Goal: Task Accomplishment & Management: Manage account settings

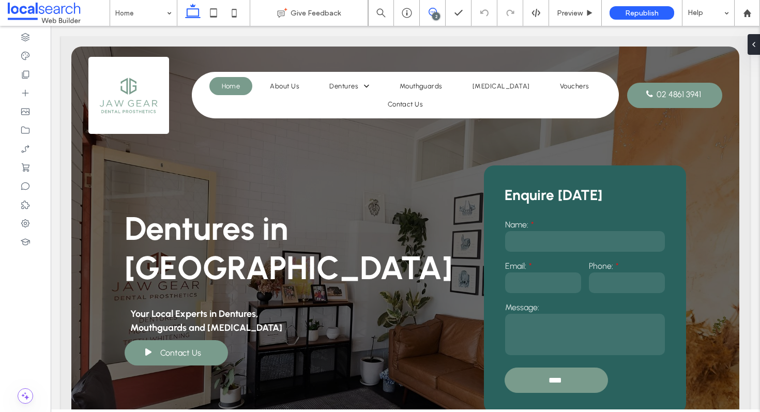
click at [435, 11] on icon at bounding box center [432, 12] width 8 height 8
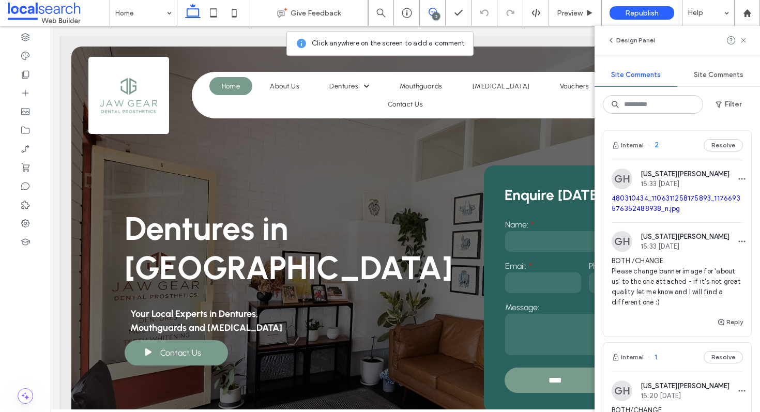
click at [686, 270] on span "BOTH /CHANGE Please change banner image for 'about us' to the one attached - if…" at bounding box center [676, 282] width 131 height 52
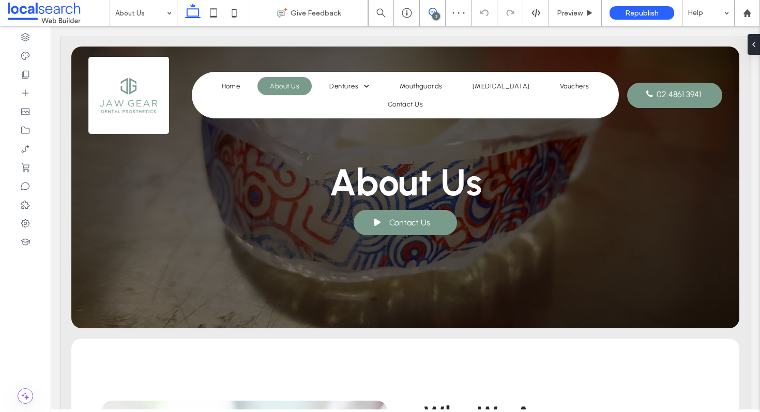
click at [437, 11] on span at bounding box center [432, 12] width 25 height 8
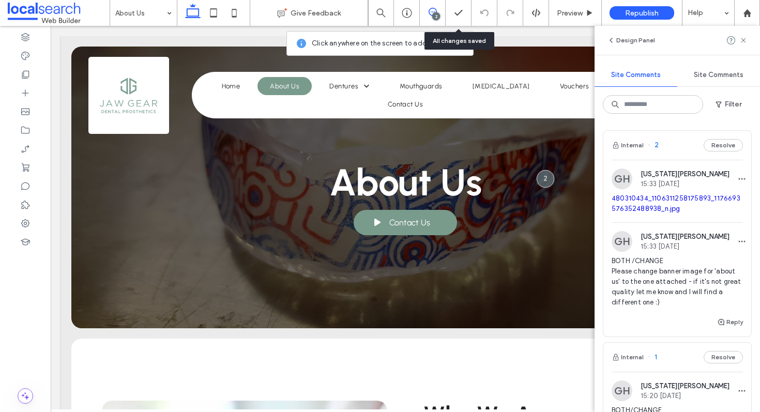
click at [686, 202] on link "480310434_1106311258175893_1176693576352488938_n.jpg" at bounding box center [675, 203] width 129 height 18
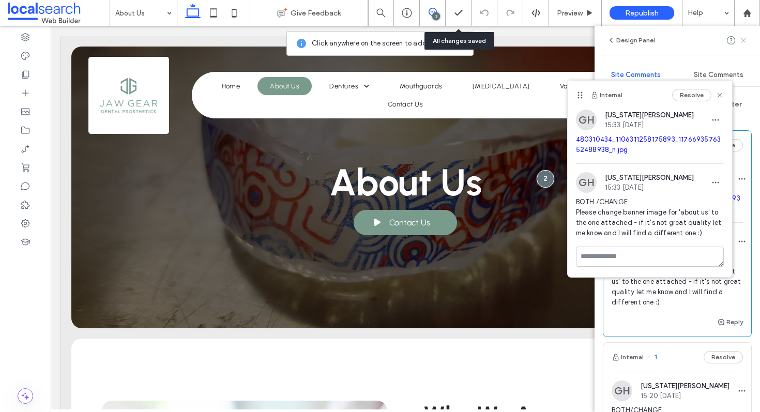
click at [744, 42] on icon at bounding box center [743, 40] width 8 height 8
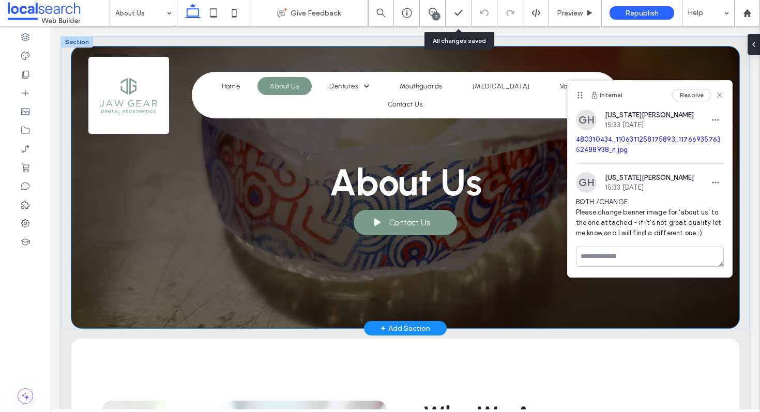
click at [125, 267] on div "About Us Contact Us" at bounding box center [405, 188] width 668 height 282
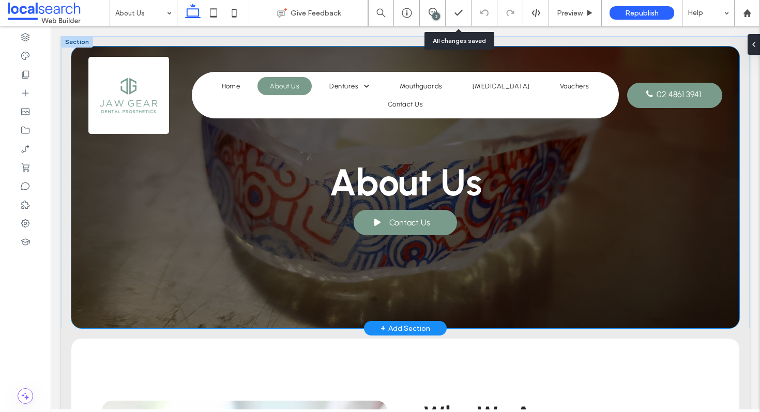
click at [154, 257] on div "About Us Contact Us" at bounding box center [405, 188] width 668 height 282
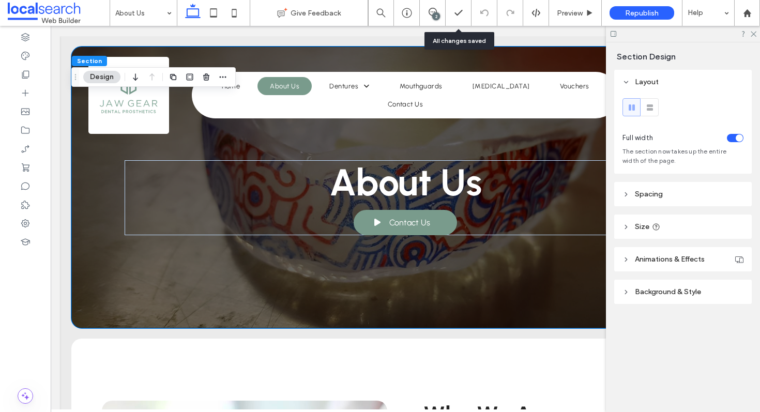
click at [663, 289] on span "Background & Style" at bounding box center [668, 291] width 66 height 9
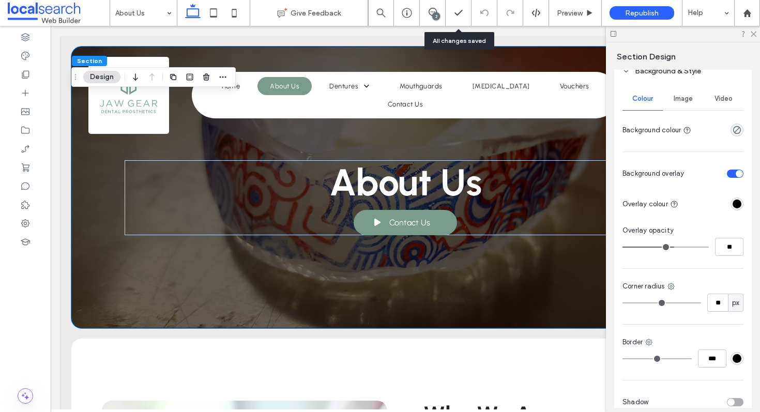
scroll to position [222, 0]
click at [682, 104] on div "Image" at bounding box center [683, 97] width 40 height 23
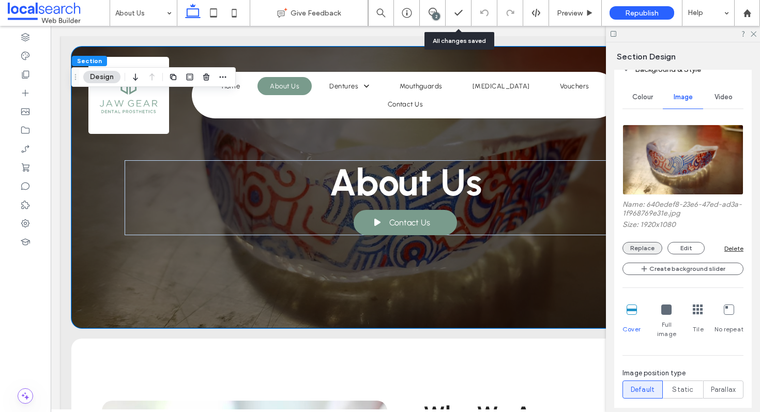
click at [636, 246] on button "Replace" at bounding box center [642, 248] width 40 height 12
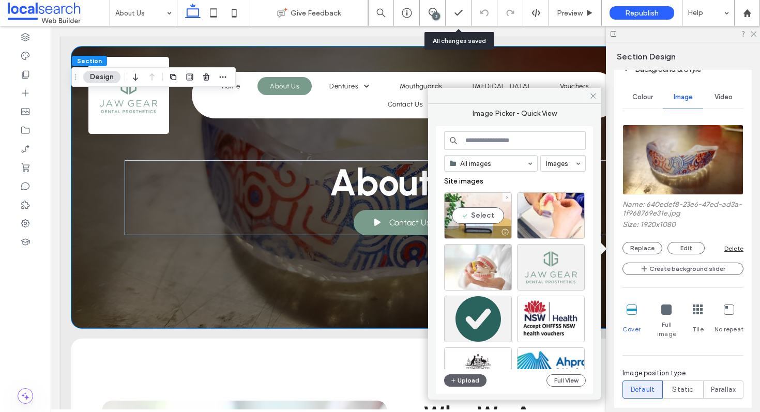
click at [481, 213] on div "Select" at bounding box center [478, 215] width 68 height 47
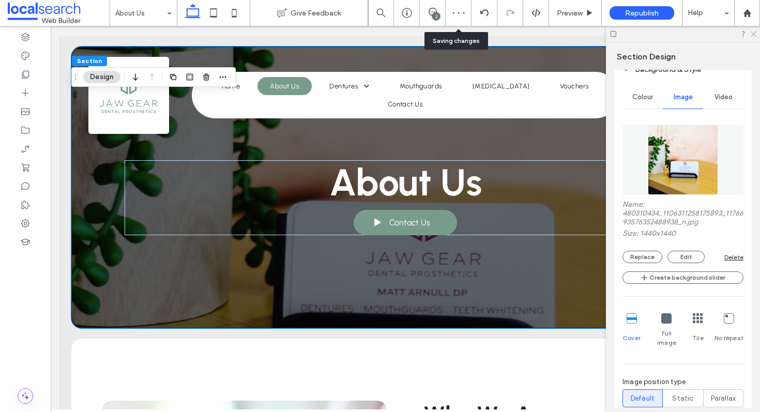
click at [750, 30] on icon at bounding box center [752, 33] width 7 height 7
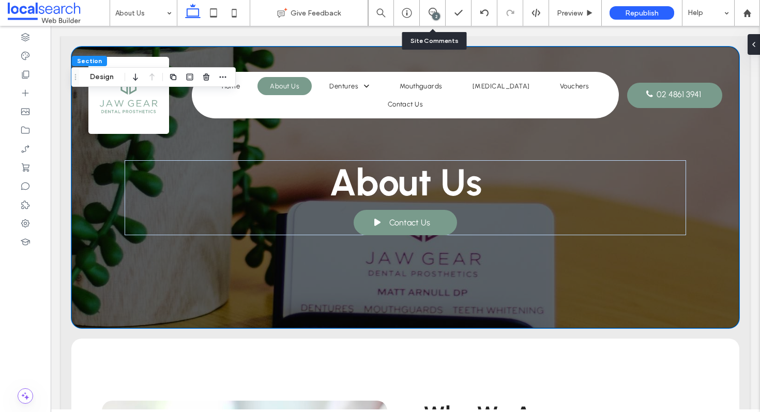
click at [435, 4] on div "2" at bounding box center [433, 13] width 26 height 26
click at [437, 11] on span at bounding box center [432, 12] width 25 height 8
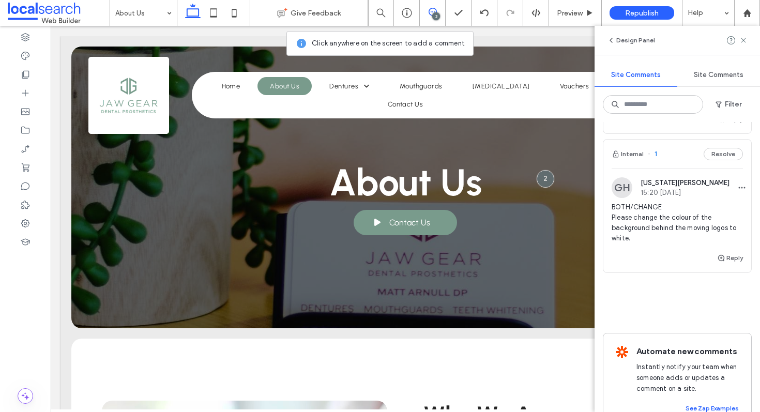
scroll to position [204, 0]
click at [670, 232] on span "BOTH/CHANGE Please change the colour of the background behind the moving logos …" at bounding box center [676, 222] width 131 height 41
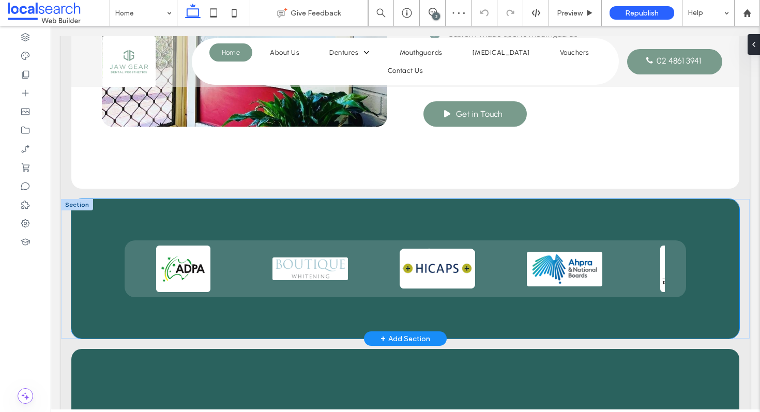
click at [237, 199] on div at bounding box center [405, 269] width 668 height 140
click at [98, 199] on div at bounding box center [405, 269] width 668 height 140
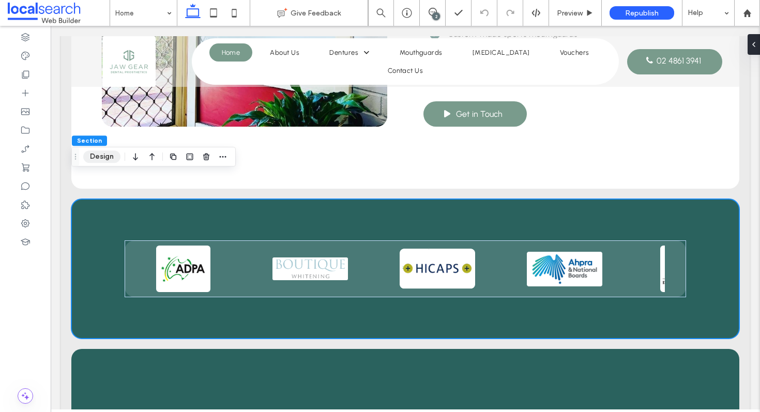
click at [98, 160] on button "Design" at bounding box center [101, 156] width 37 height 12
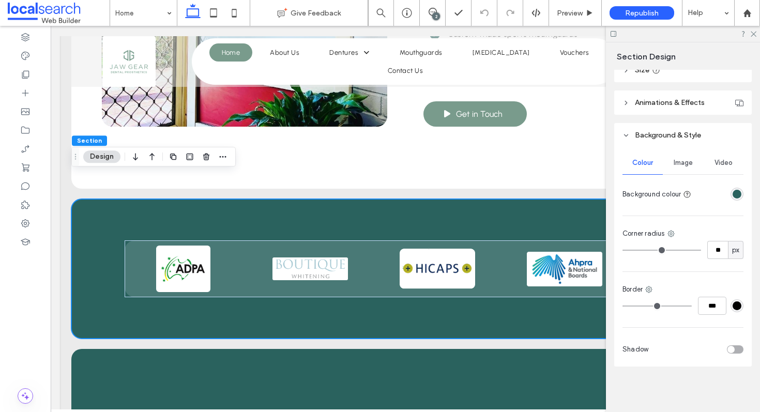
scroll to position [152, 0]
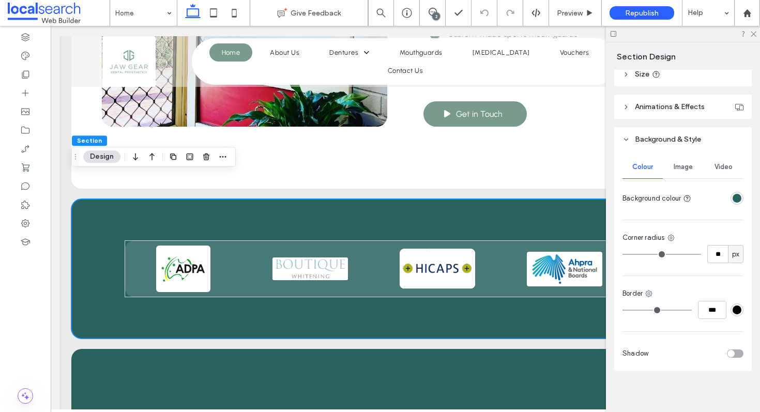
click at [734, 201] on div "rgba(42, 98, 94, 1)" at bounding box center [736, 198] width 9 height 9
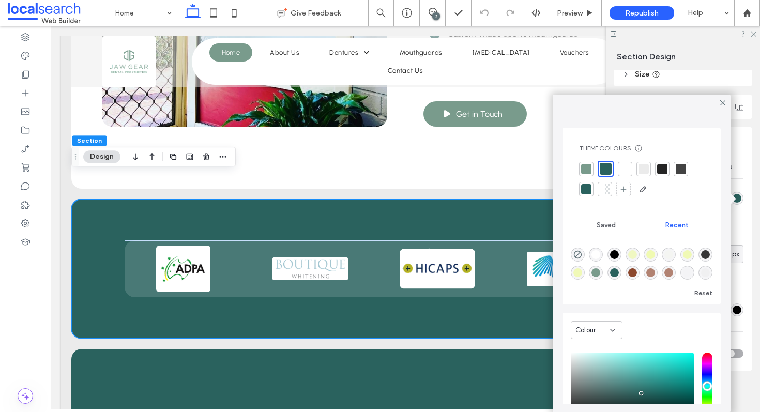
click at [626, 170] on div at bounding box center [625, 169] width 10 height 10
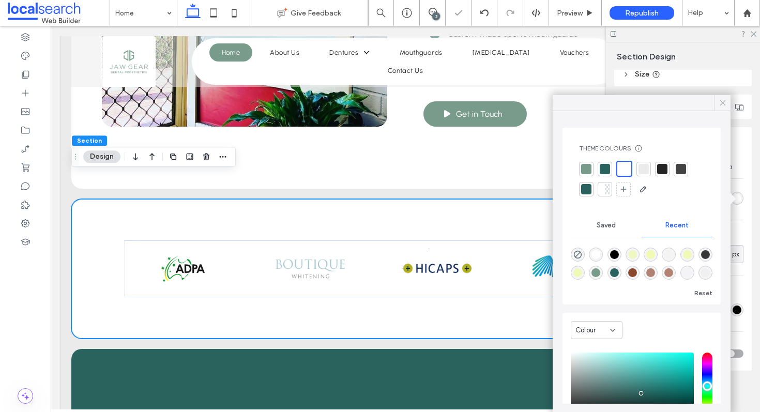
click at [722, 103] on use at bounding box center [722, 102] width 5 height 5
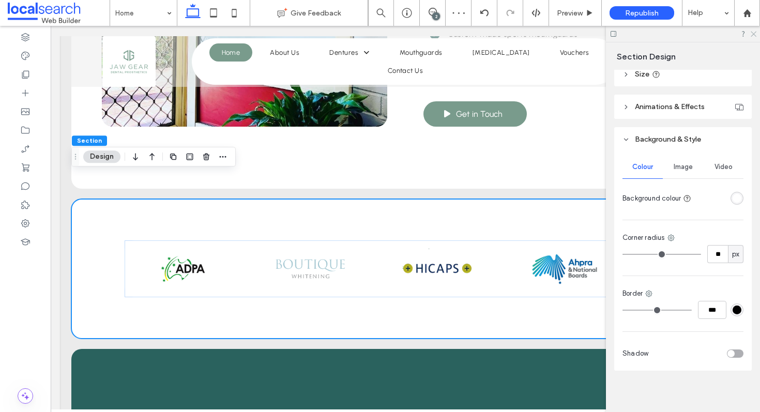
click at [755, 30] on icon at bounding box center [752, 33] width 7 height 7
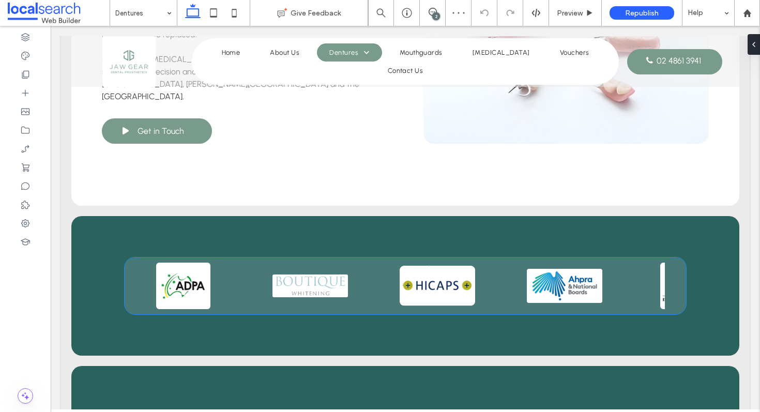
scroll to position [1806, 0]
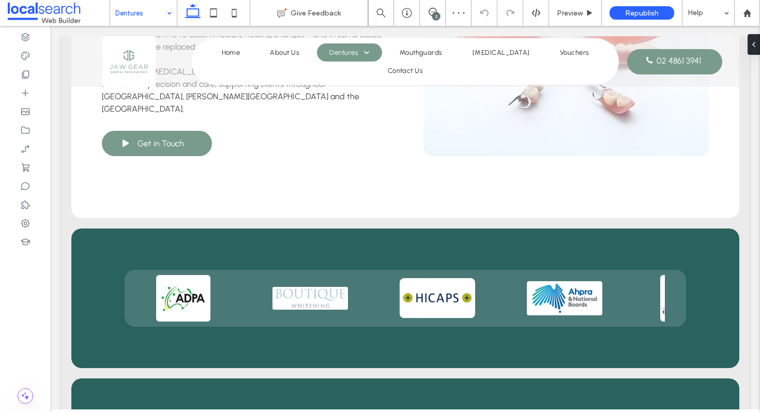
click at [144, 15] on input at bounding box center [140, 13] width 51 height 26
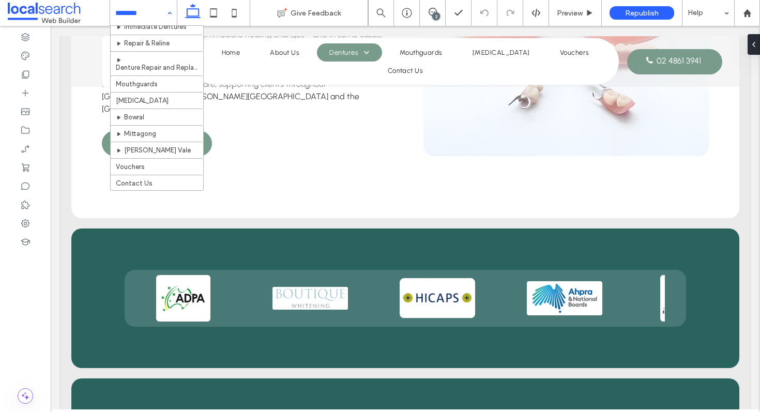
scroll to position [0, 0]
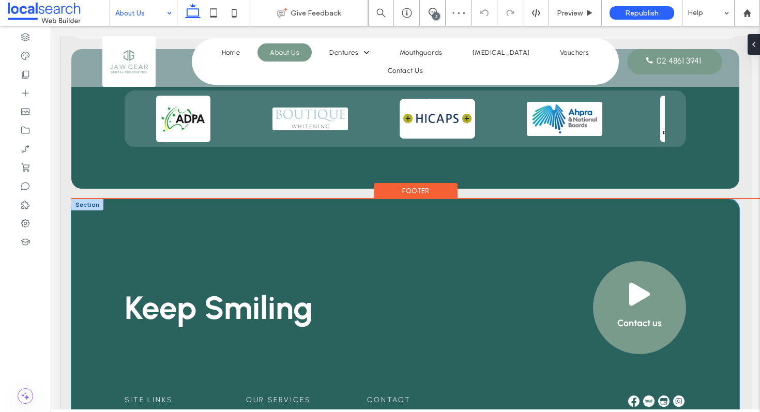
scroll to position [1031, 0]
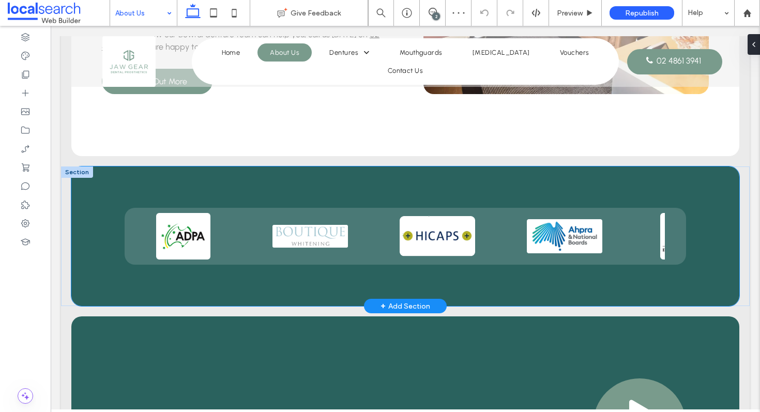
click at [101, 166] on div at bounding box center [405, 236] width 668 height 140
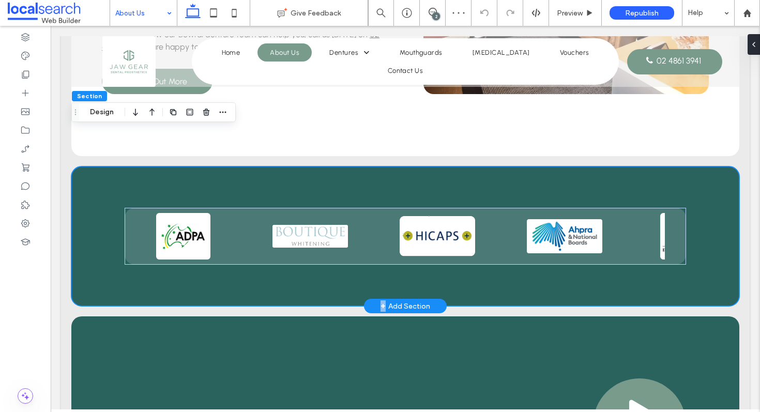
click at [101, 166] on div at bounding box center [405, 236] width 668 height 140
click at [99, 104] on div "Section Design" at bounding box center [153, 112] width 164 height 20
click at [96, 111] on button "Design" at bounding box center [101, 112] width 37 height 12
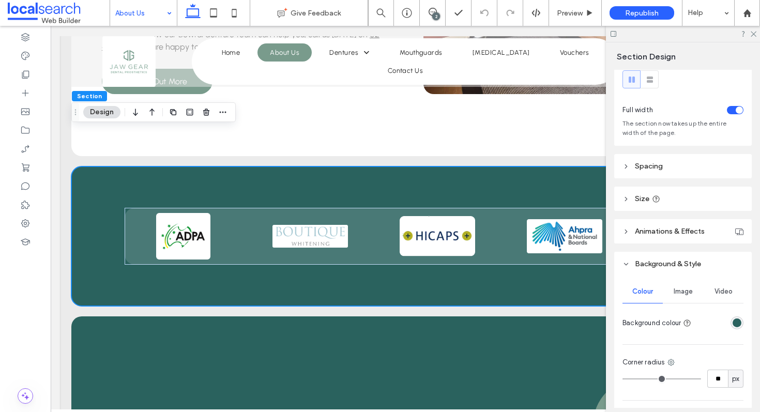
scroll to position [38, 0]
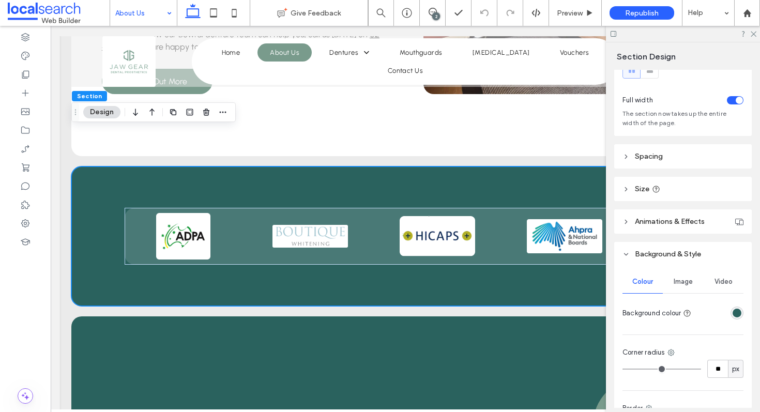
click at [740, 316] on div "rgba(42, 98, 94, 1)" at bounding box center [736, 313] width 9 height 9
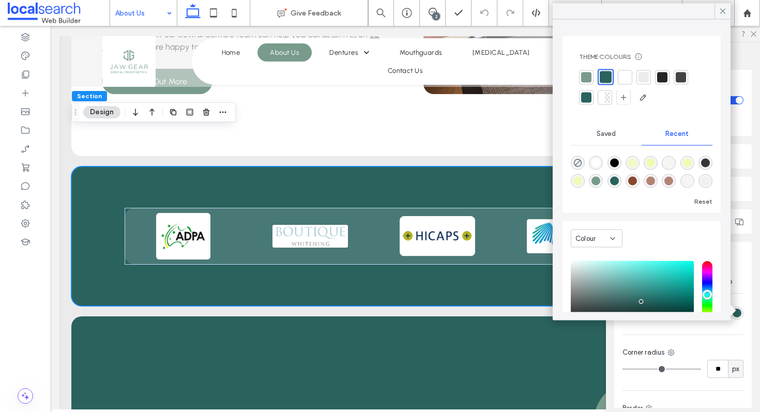
click at [624, 71] on div at bounding box center [625, 77] width 14 height 14
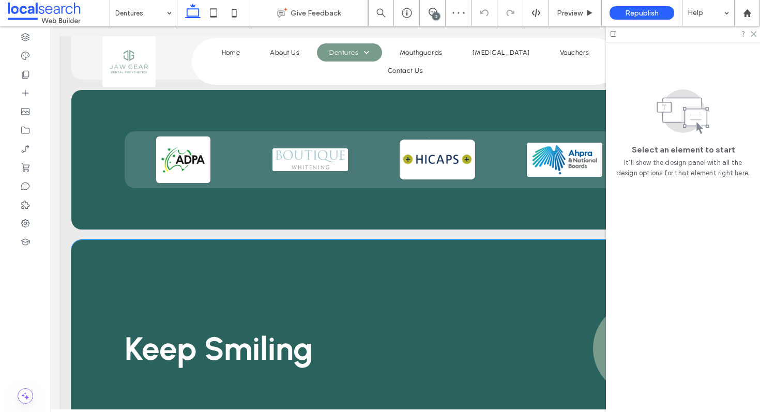
scroll to position [1939, 0]
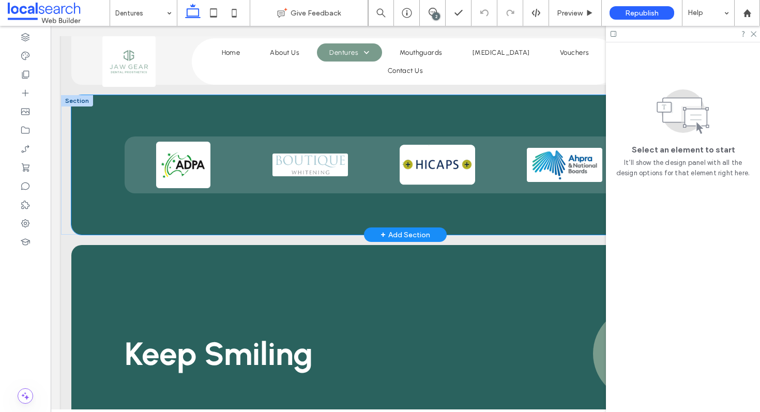
click at [88, 158] on div at bounding box center [405, 165] width 668 height 140
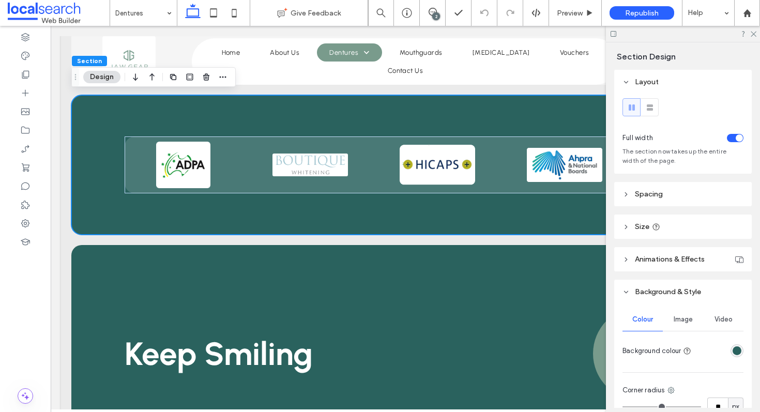
click at [732, 349] on div "rgba(42, 98, 94, 1)" at bounding box center [736, 350] width 9 height 9
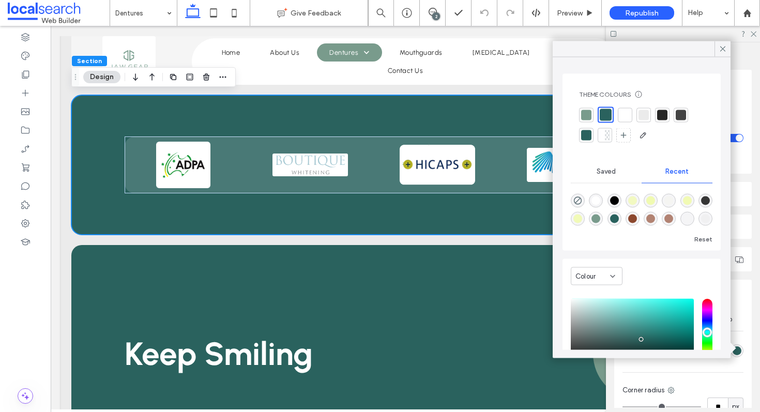
click at [628, 115] on div at bounding box center [625, 115] width 10 height 10
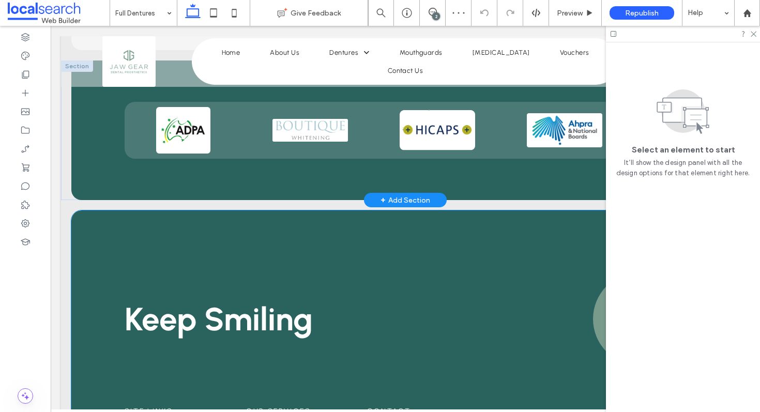
scroll to position [801, 0]
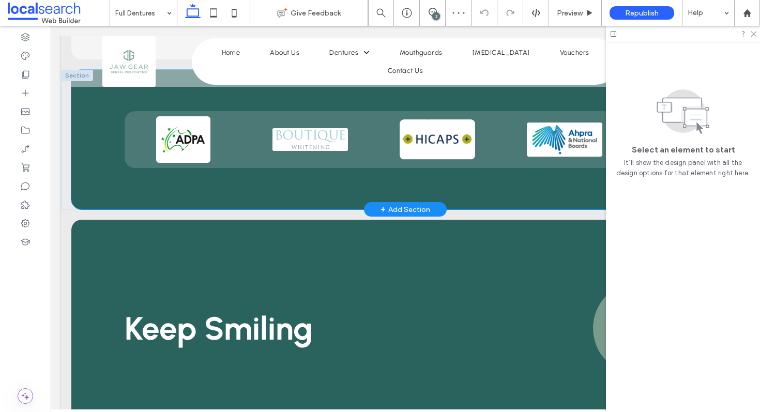
click at [101, 170] on div at bounding box center [405, 140] width 668 height 140
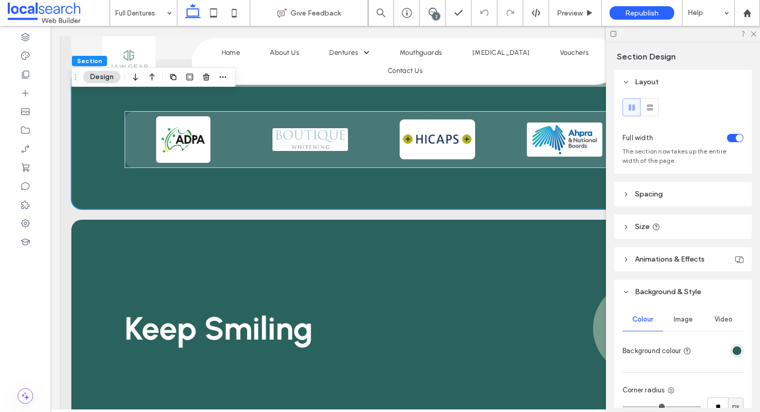
click at [737, 349] on div "rgba(42, 98, 94, 1)" at bounding box center [736, 350] width 9 height 9
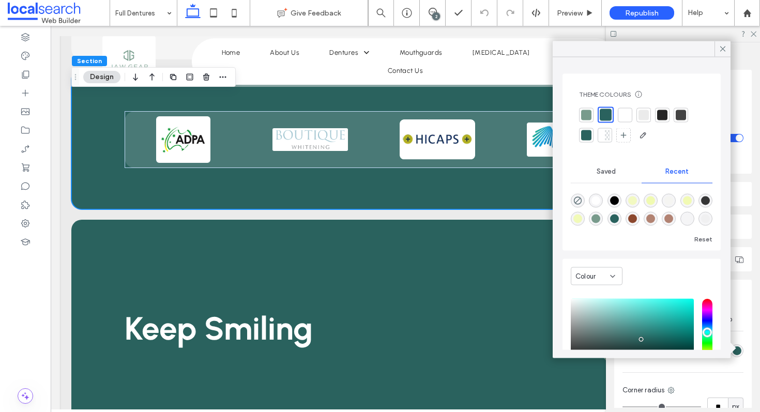
click at [625, 114] on div at bounding box center [625, 115] width 10 height 10
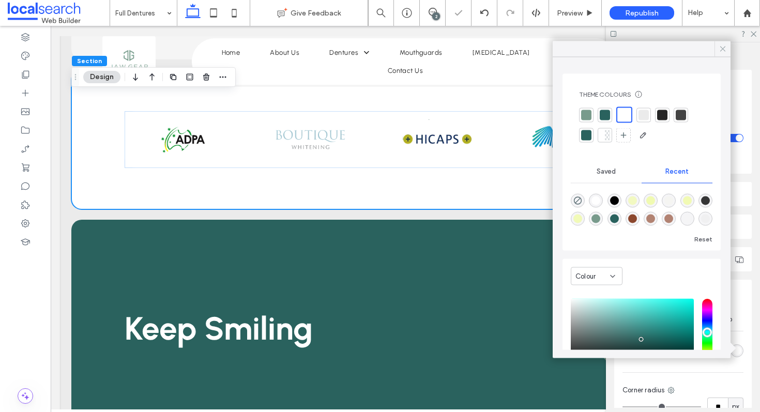
click at [724, 50] on use at bounding box center [722, 48] width 5 height 5
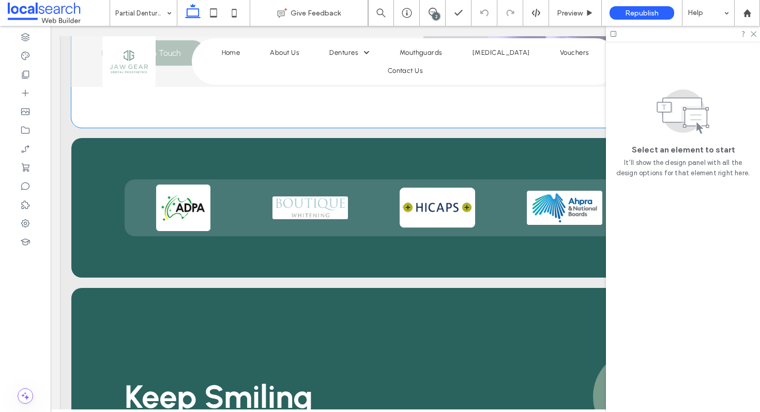
scroll to position [1477, 0]
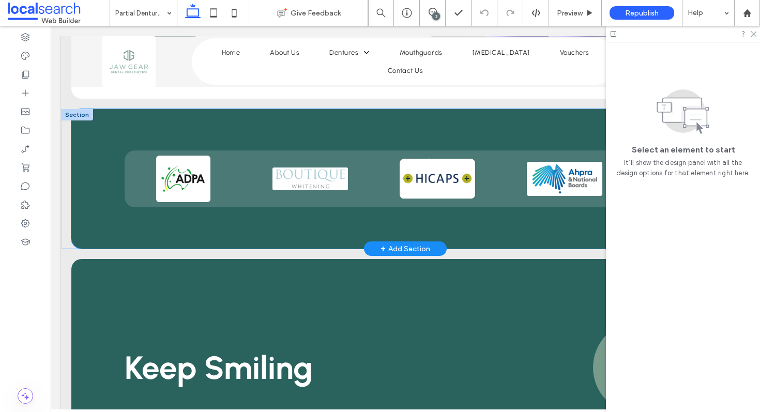
click at [94, 109] on div at bounding box center [405, 179] width 668 height 140
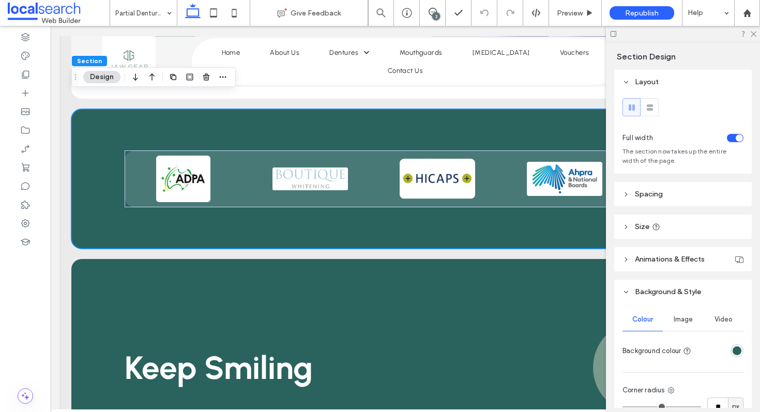
click at [739, 352] on div "rgba(42, 98, 94, 1)" at bounding box center [736, 350] width 9 height 9
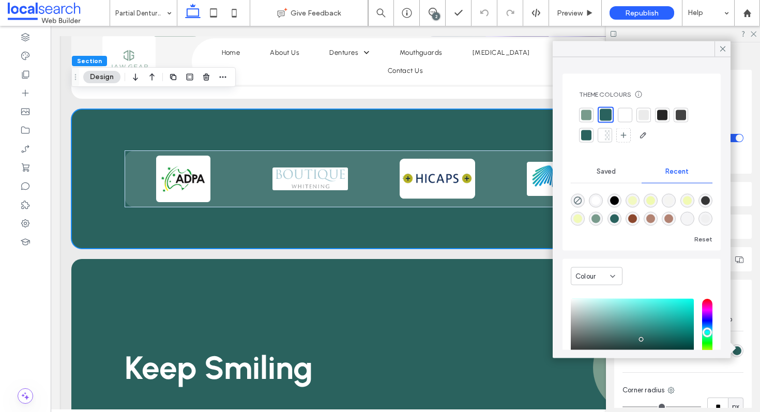
click at [624, 117] on div at bounding box center [625, 115] width 10 height 10
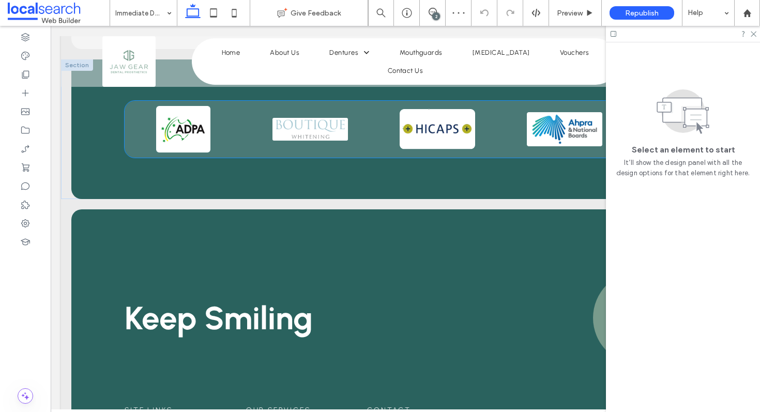
scroll to position [793, 0]
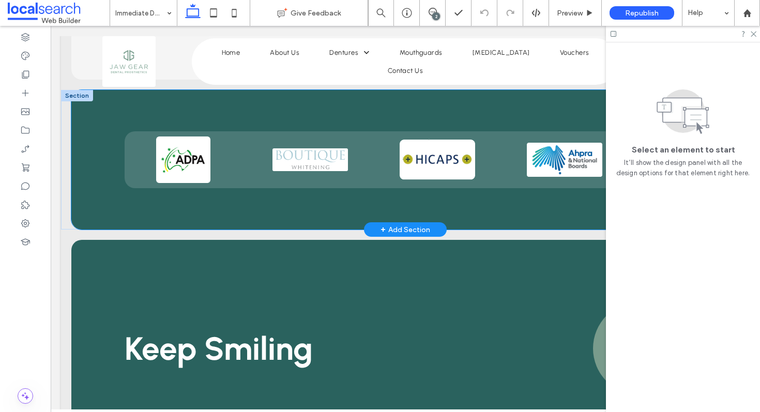
click at [95, 146] on div at bounding box center [405, 160] width 668 height 140
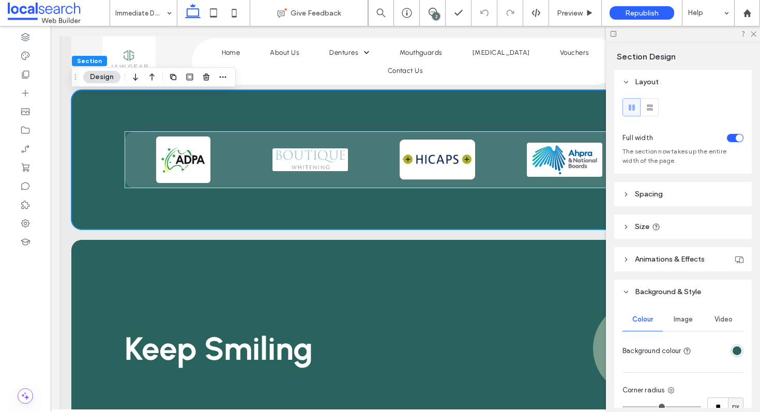
click at [736, 350] on div "rgba(42, 98, 94, 1)" at bounding box center [736, 350] width 9 height 9
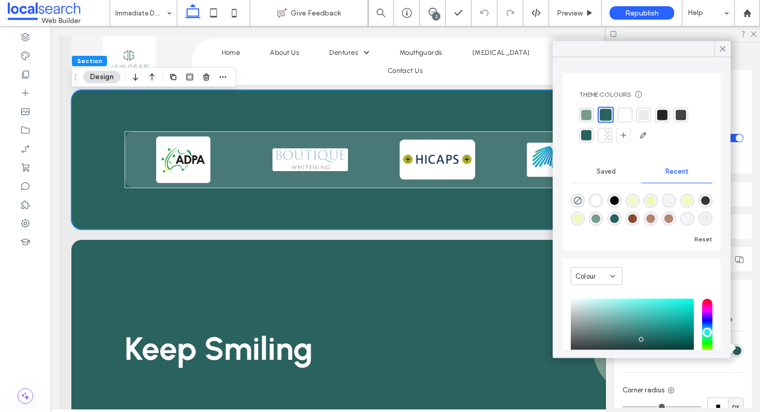
click at [627, 115] on div at bounding box center [625, 115] width 10 height 10
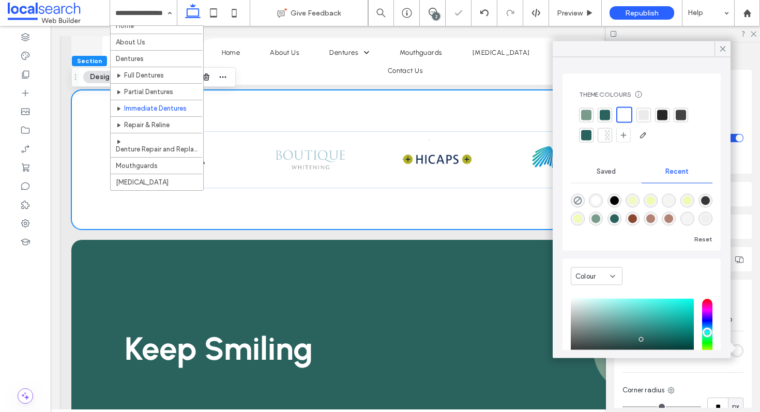
scroll to position [16, 0]
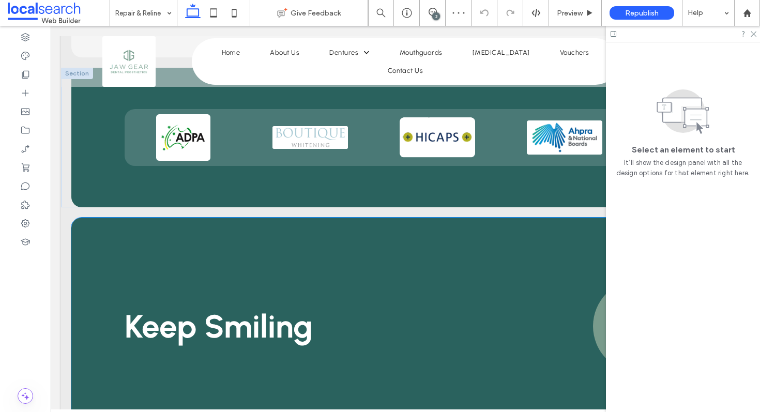
scroll to position [843, 0]
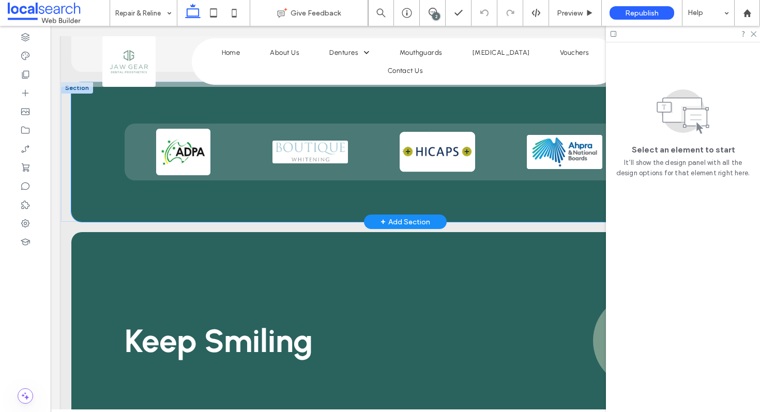
click at [73, 168] on div at bounding box center [405, 152] width 668 height 140
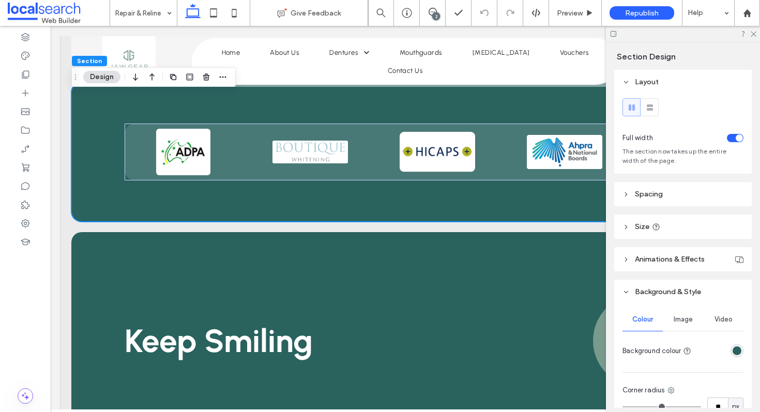
click at [736, 351] on div "rgba(42, 98, 94, 1)" at bounding box center [736, 350] width 9 height 9
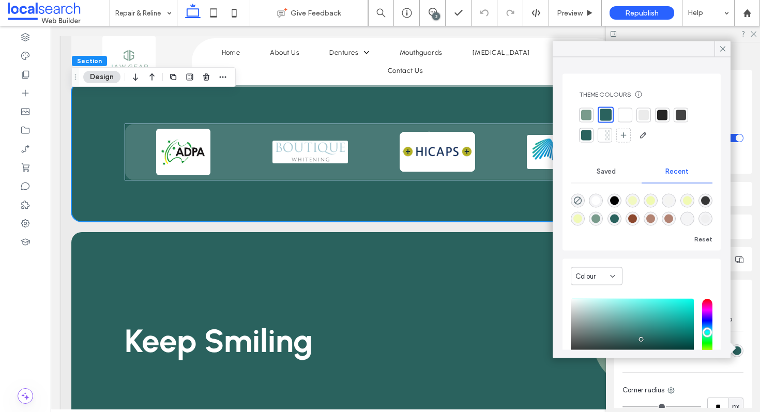
click at [620, 115] on div at bounding box center [625, 115] width 10 height 10
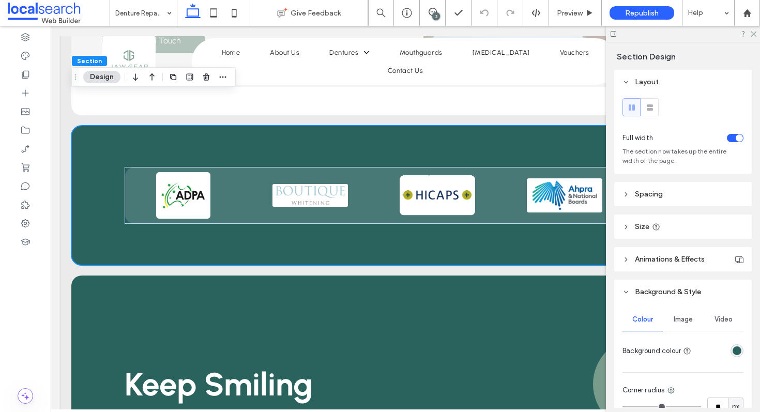
click at [734, 349] on div "rgba(42, 98, 94, 1)" at bounding box center [736, 350] width 9 height 9
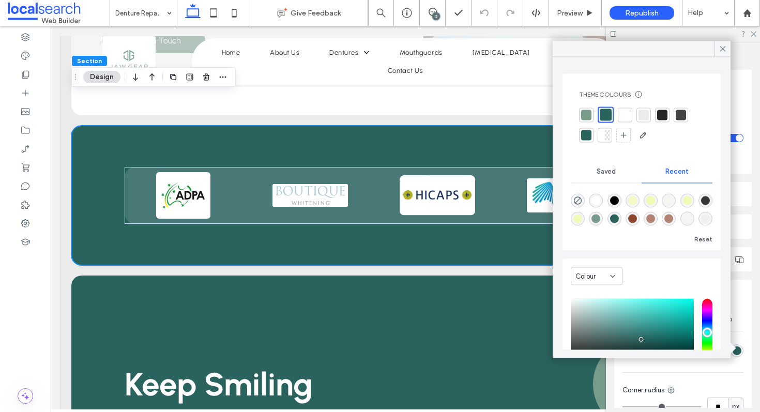
click at [625, 110] on div at bounding box center [625, 115] width 10 height 10
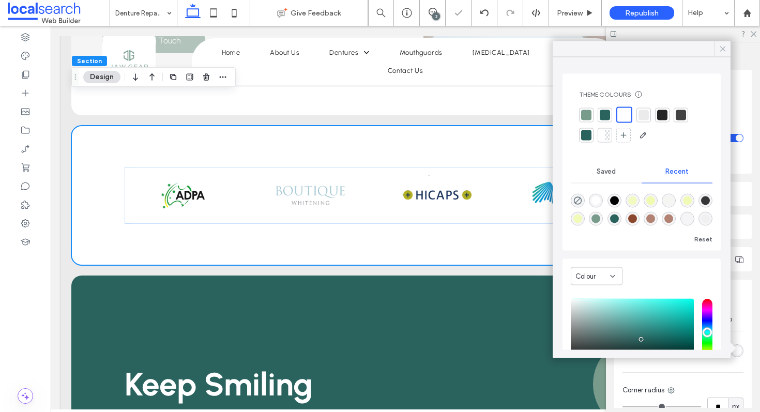
click at [723, 43] on span at bounding box center [722, 49] width 9 height 16
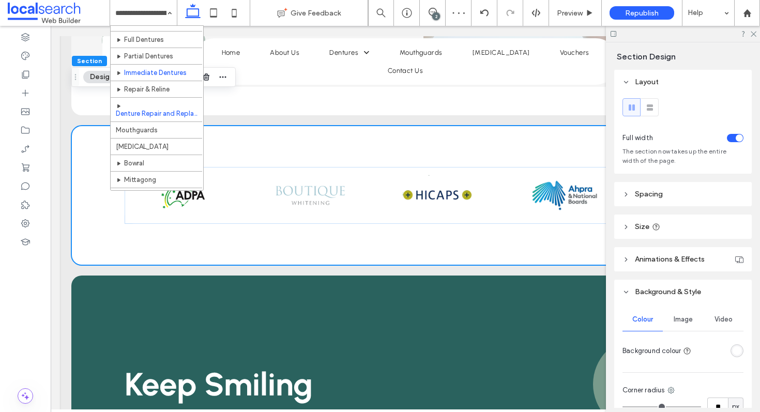
scroll to position [63, 0]
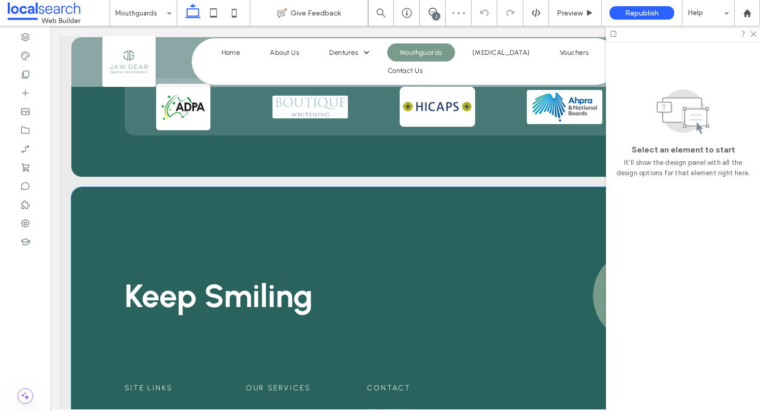
scroll to position [1724, 0]
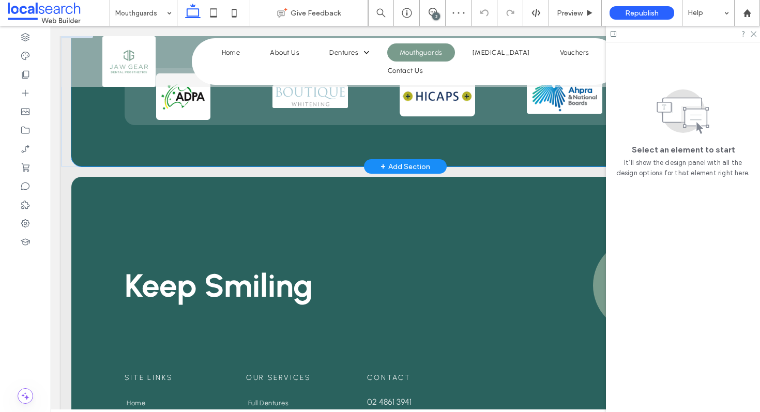
click at [98, 132] on div at bounding box center [405, 97] width 668 height 140
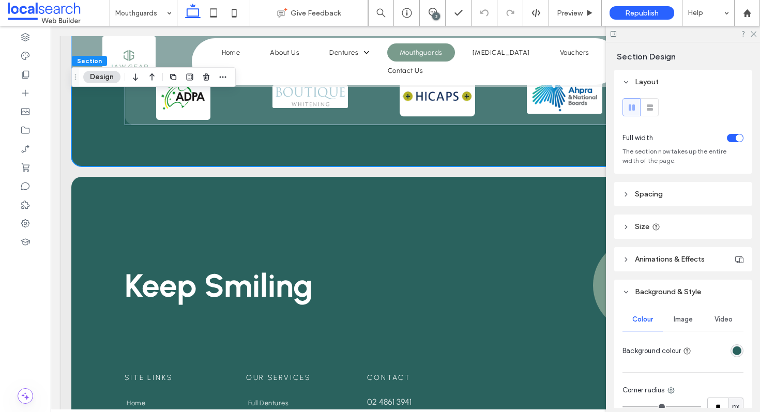
click at [737, 351] on div "rgba(42, 98, 94, 1)" at bounding box center [736, 350] width 9 height 9
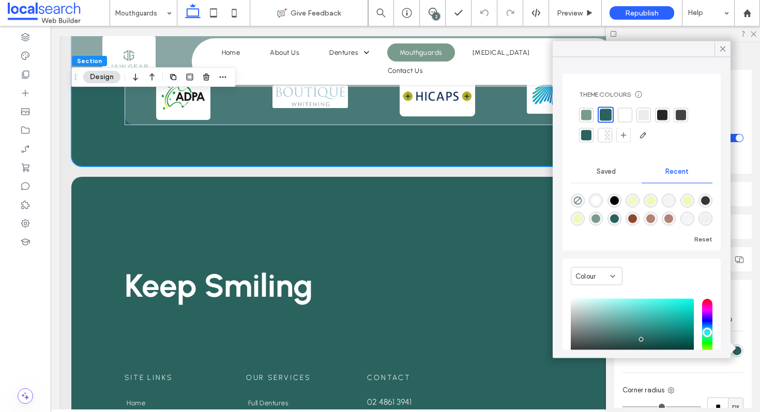
click at [628, 117] on div at bounding box center [625, 115] width 10 height 10
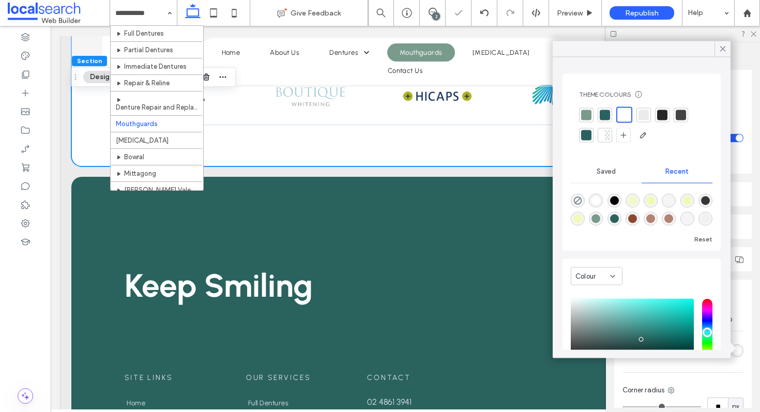
scroll to position [98, 0]
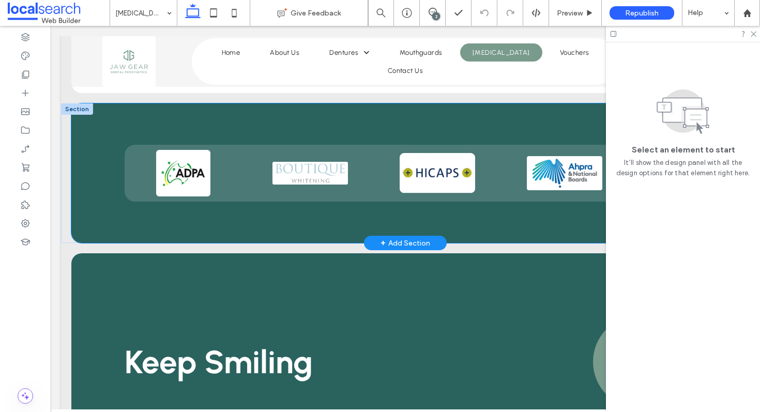
click at [127, 159] on div at bounding box center [405, 173] width 561 height 57
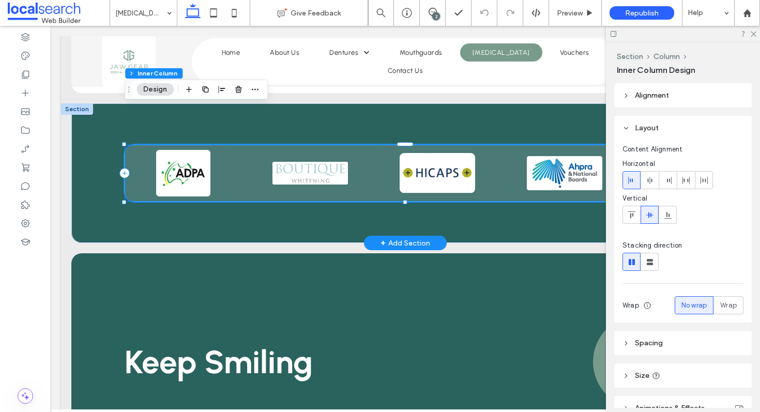
click at [101, 168] on div at bounding box center [405, 173] width 668 height 140
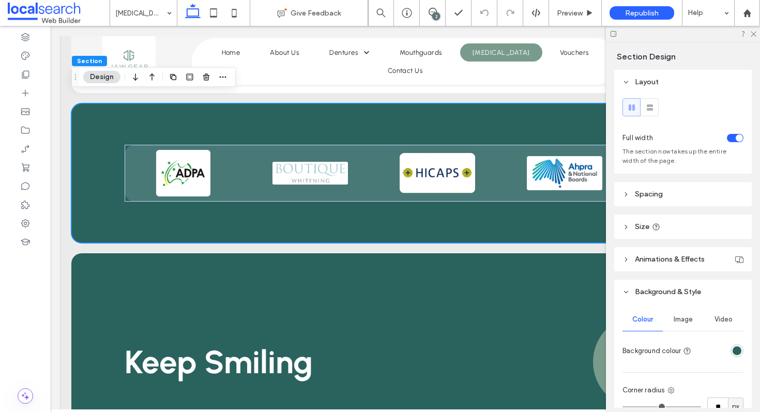
click at [739, 349] on div "rgba(42, 98, 94, 1)" at bounding box center [736, 350] width 9 height 9
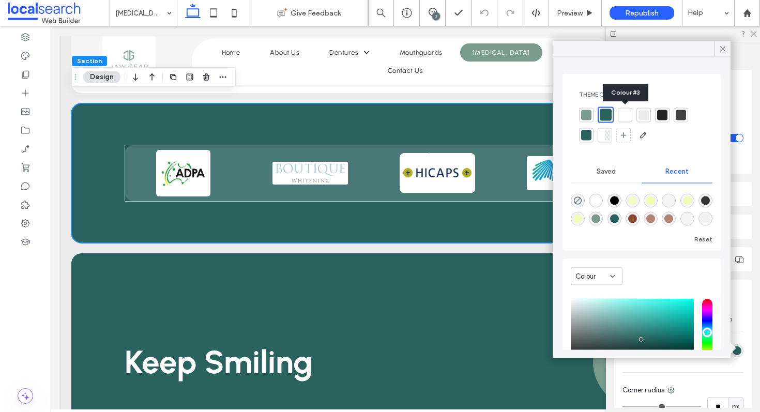
click at [622, 117] on div at bounding box center [625, 115] width 10 height 10
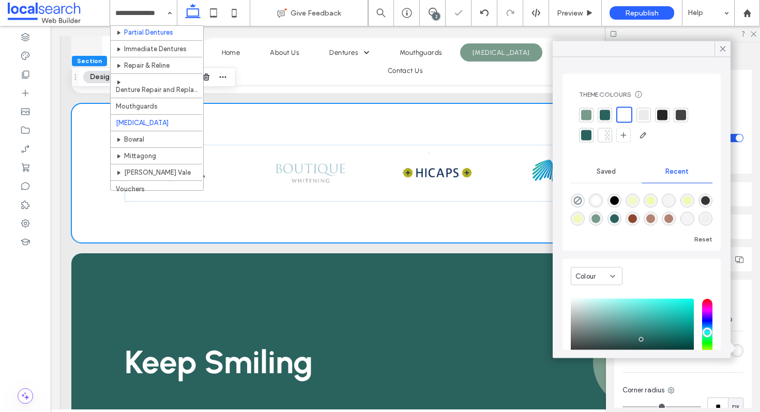
scroll to position [98, 0]
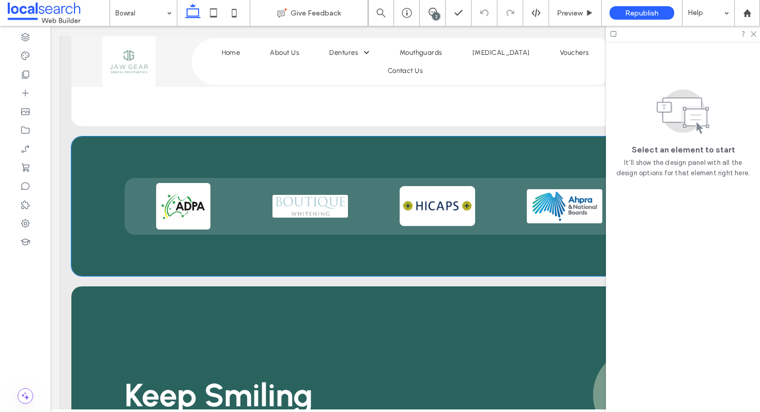
scroll to position [2695, 0]
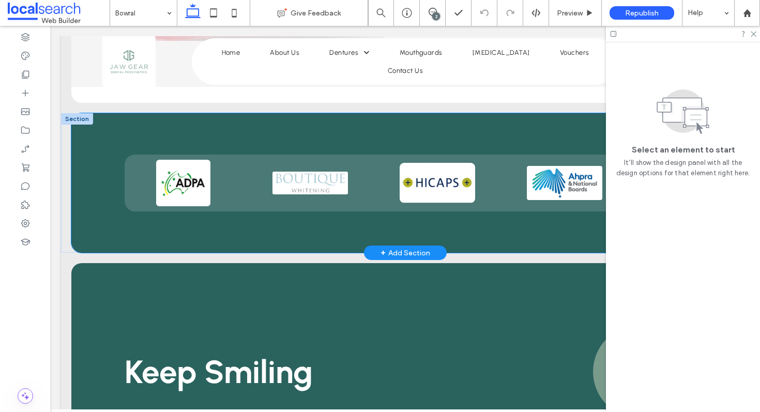
click at [93, 176] on div at bounding box center [405, 183] width 668 height 140
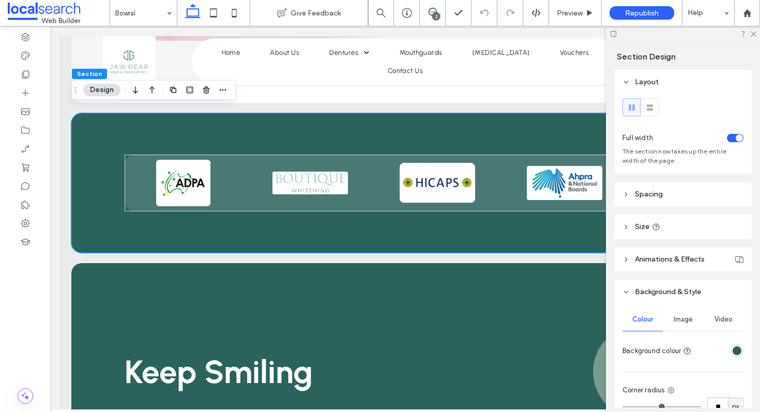
click at [735, 350] on div "rgba(42, 98, 94, 1)" at bounding box center [736, 350] width 9 height 9
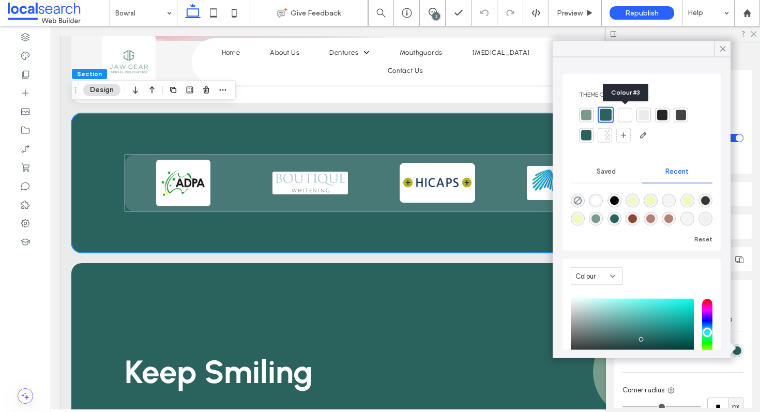
click at [626, 112] on div at bounding box center [625, 115] width 10 height 10
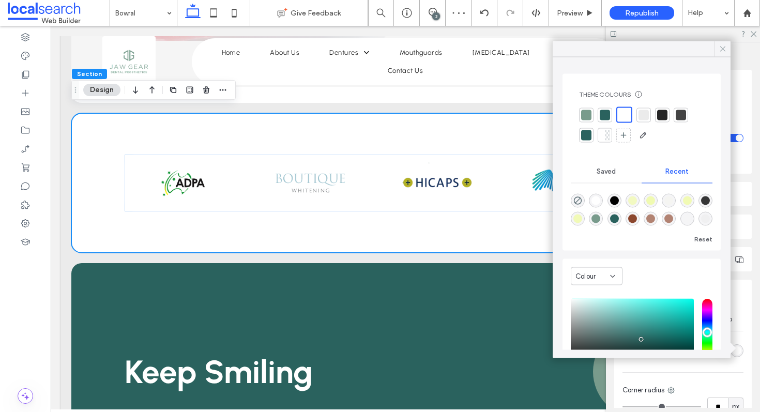
click at [724, 49] on icon at bounding box center [722, 48] width 9 height 9
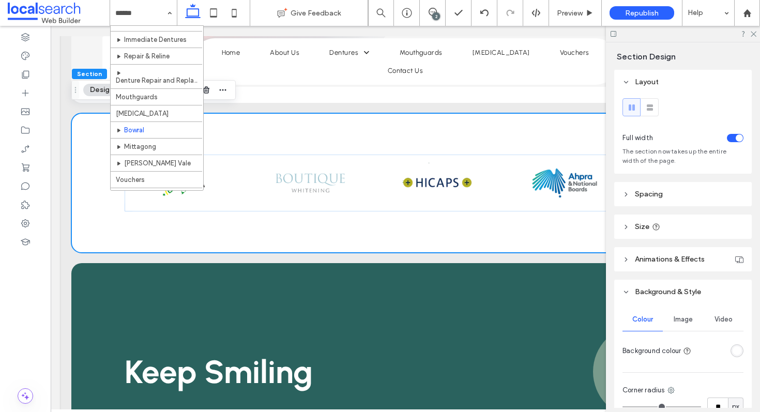
scroll to position [98, 0]
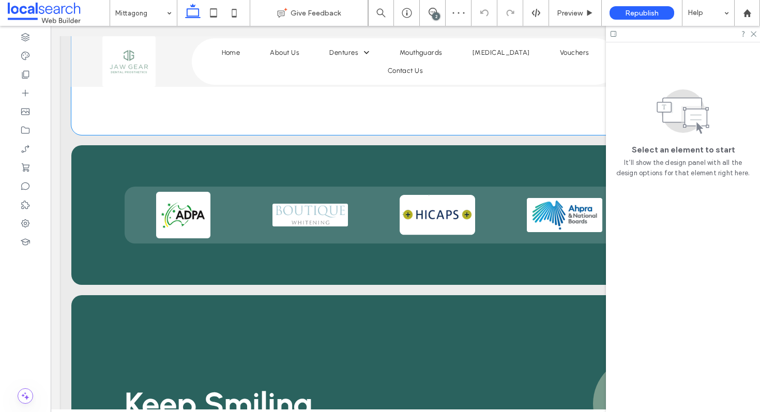
scroll to position [2676, 0]
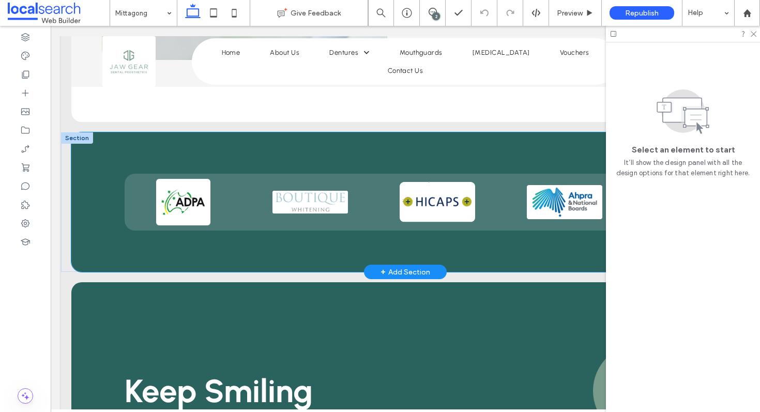
click at [95, 152] on div at bounding box center [405, 202] width 668 height 140
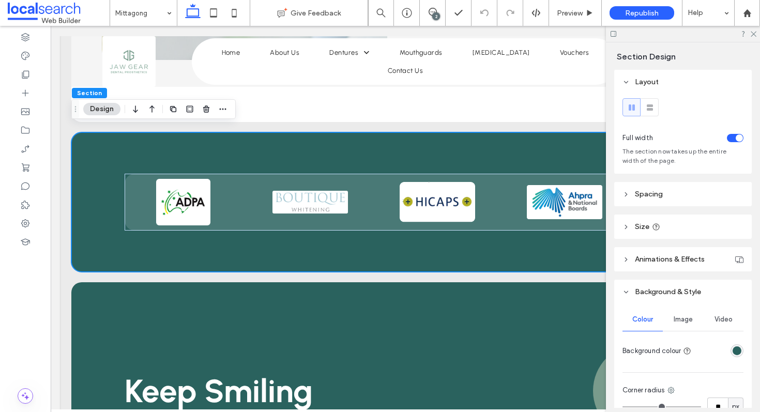
click at [736, 348] on div "rgba(42, 98, 94, 1)" at bounding box center [736, 350] width 9 height 9
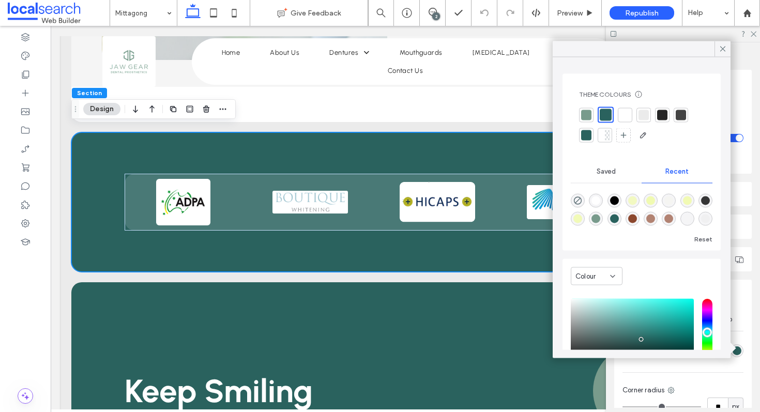
click at [625, 116] on div at bounding box center [625, 115] width 10 height 10
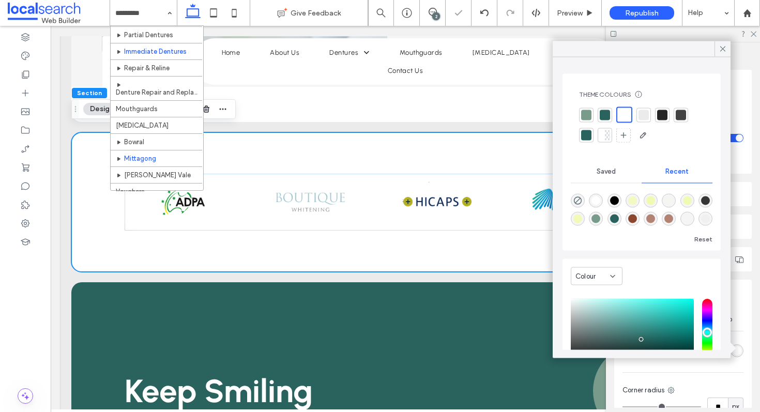
scroll to position [98, 0]
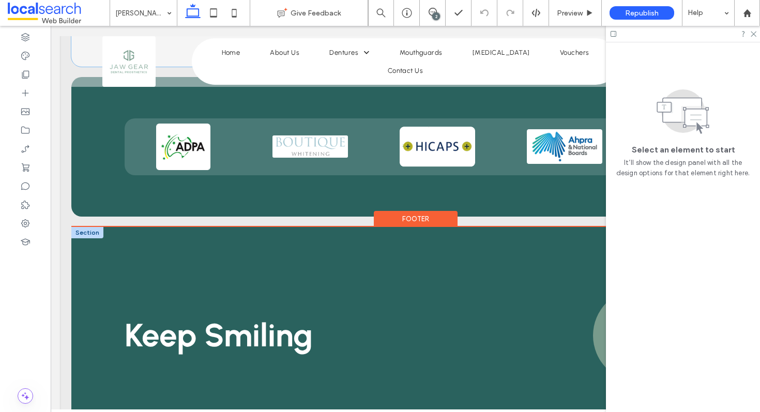
scroll to position [2680, 0]
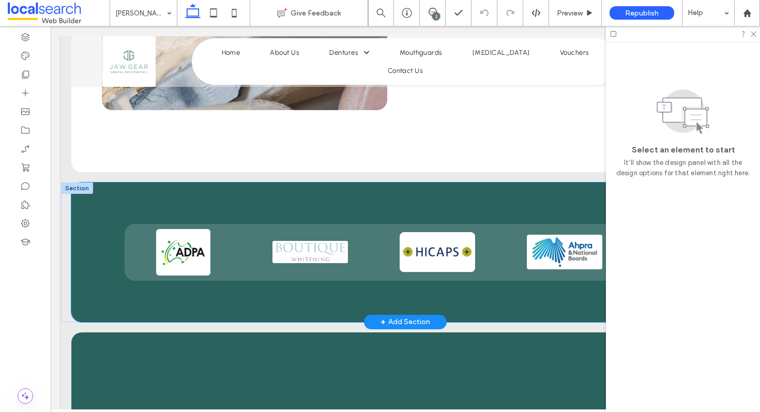
click at [100, 182] on div at bounding box center [405, 252] width 668 height 140
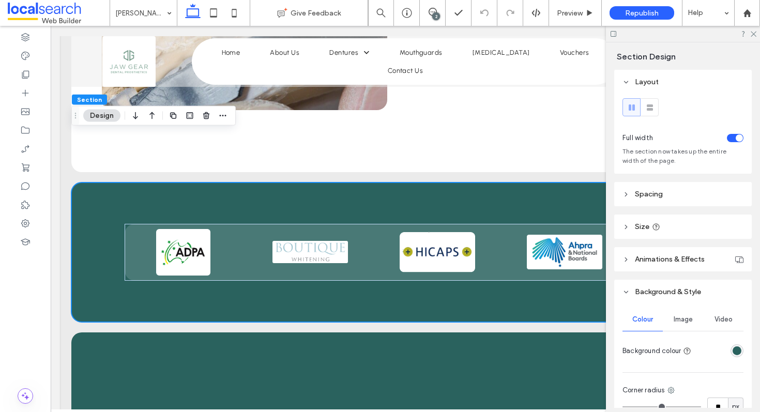
click at [735, 349] on div "rgba(42, 98, 94, 1)" at bounding box center [736, 350] width 9 height 9
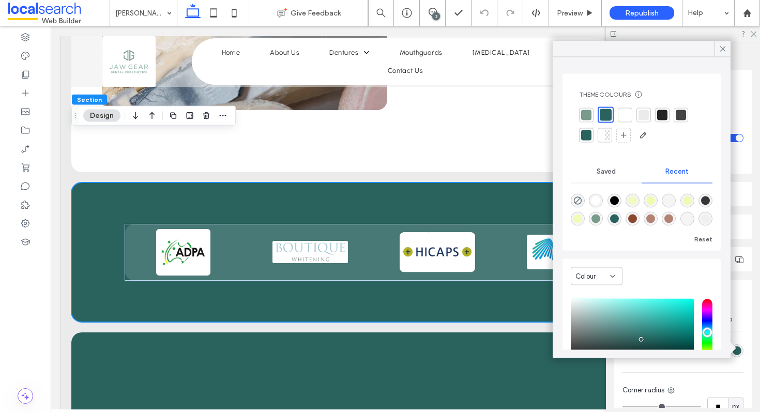
click at [625, 113] on div at bounding box center [625, 115] width 10 height 10
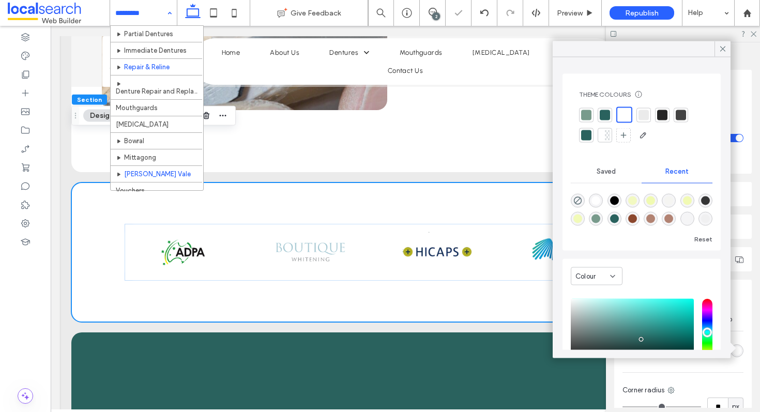
scroll to position [98, 0]
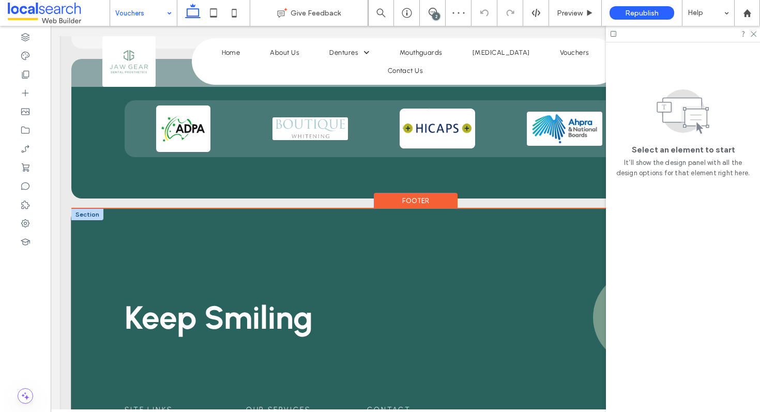
scroll to position [747, 0]
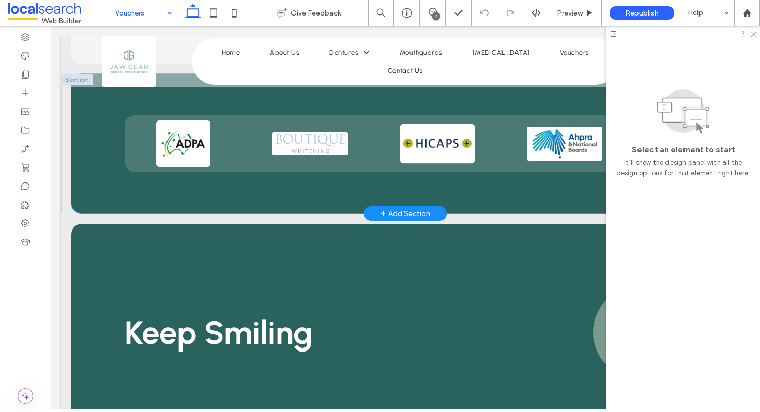
click at [89, 154] on div at bounding box center [405, 144] width 668 height 140
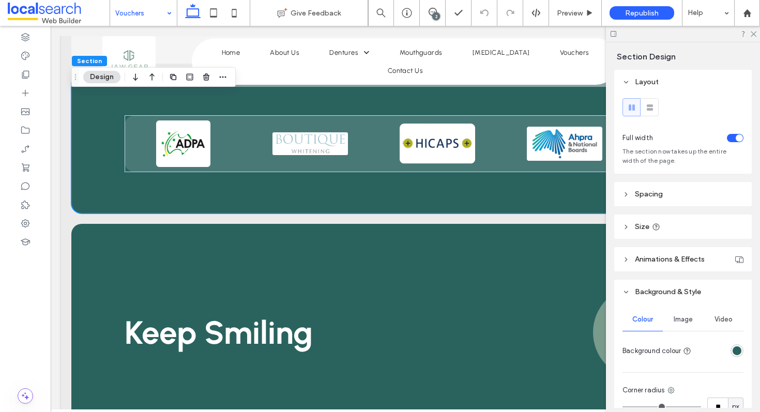
click at [735, 347] on div "rgba(42, 98, 94, 1)" at bounding box center [736, 350] width 9 height 9
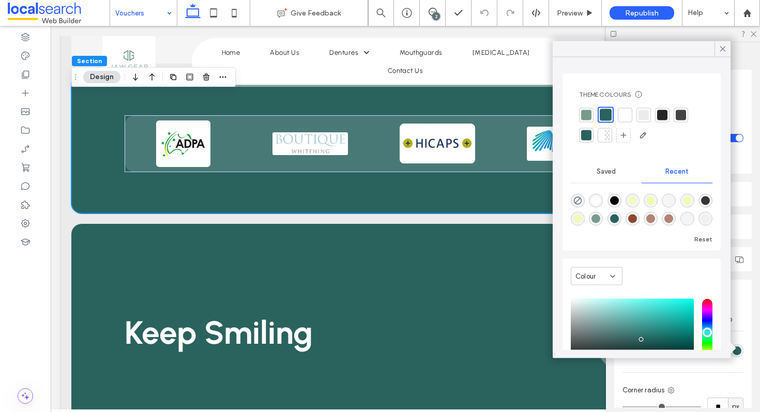
click at [626, 121] on div at bounding box center [625, 115] width 14 height 14
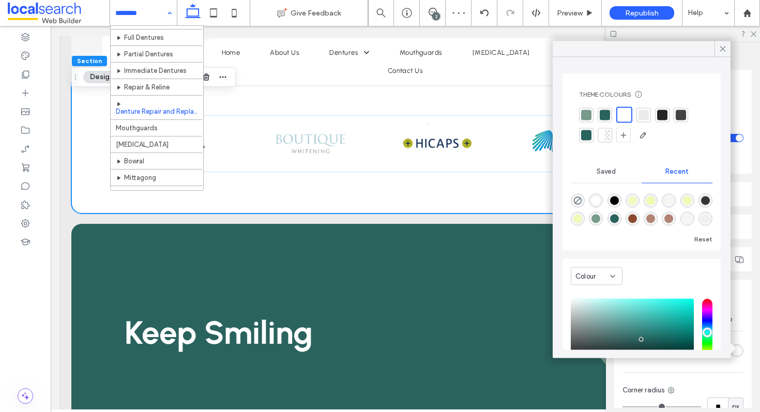
scroll to position [98, 0]
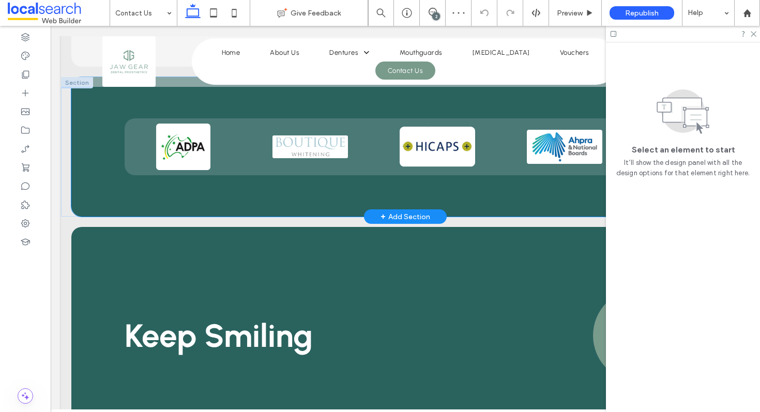
click at [88, 181] on div at bounding box center [405, 147] width 668 height 140
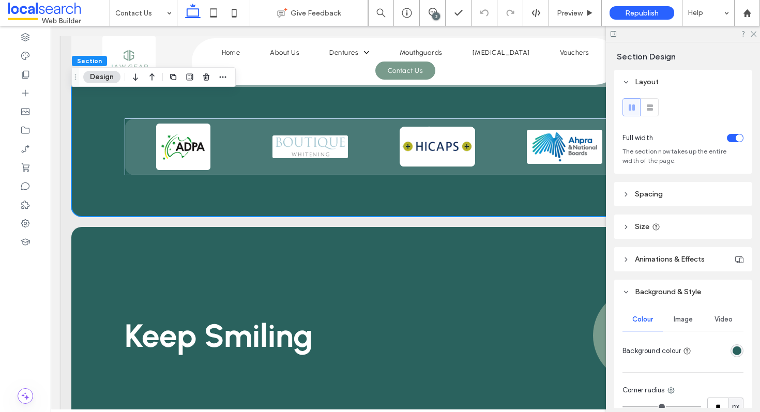
click at [738, 349] on div "rgba(42, 98, 94, 1)" at bounding box center [736, 350] width 9 height 9
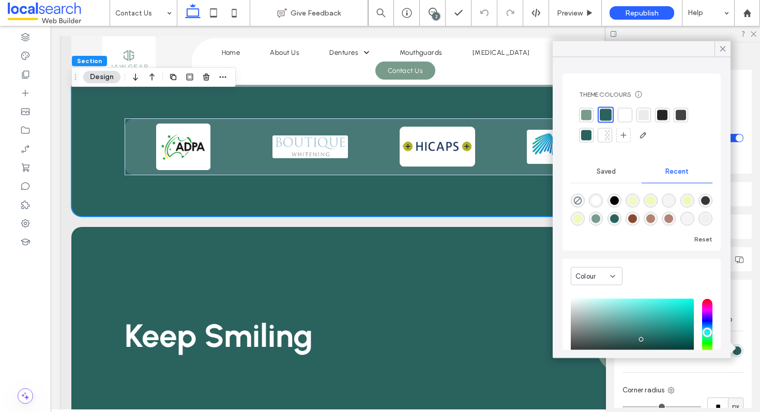
click at [627, 116] on div at bounding box center [625, 115] width 10 height 10
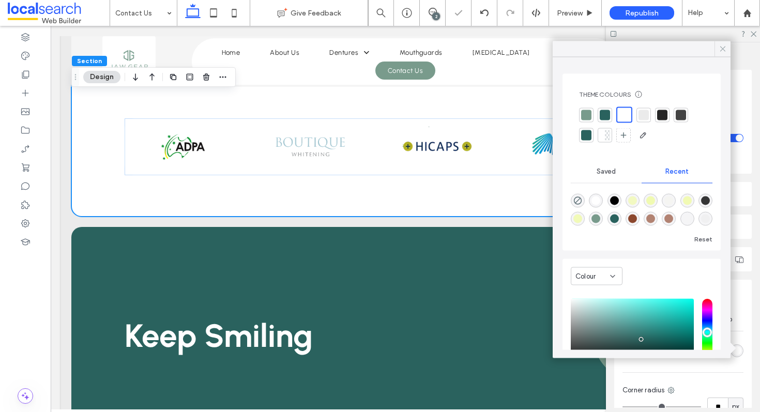
click at [720, 47] on use at bounding box center [722, 48] width 5 height 5
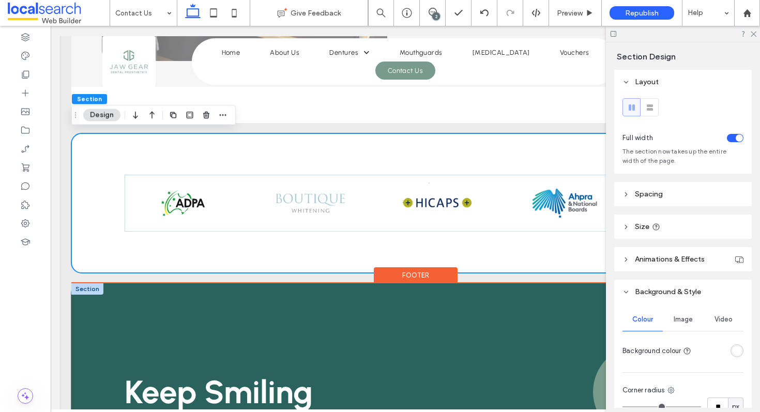
scroll to position [941, 0]
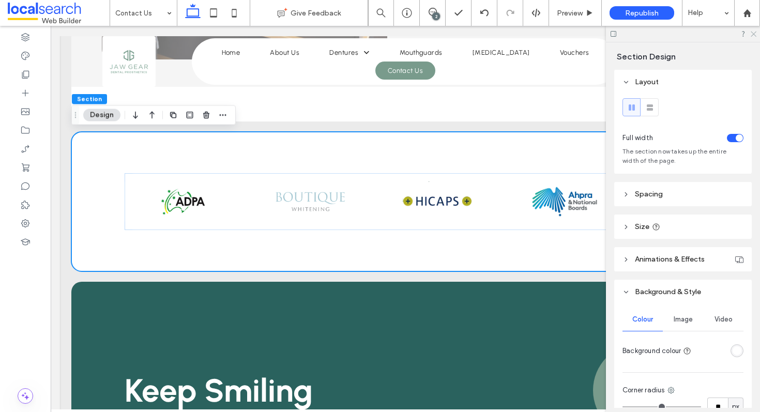
click at [753, 34] on icon at bounding box center [752, 33] width 7 height 7
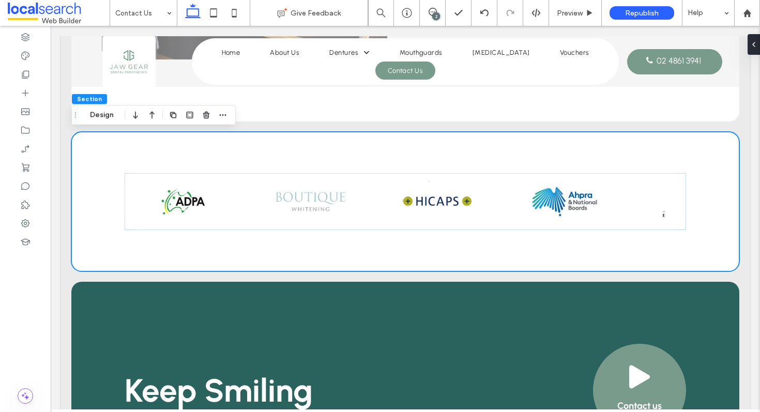
click at [438, 14] on div "2" at bounding box center [436, 16] width 8 height 8
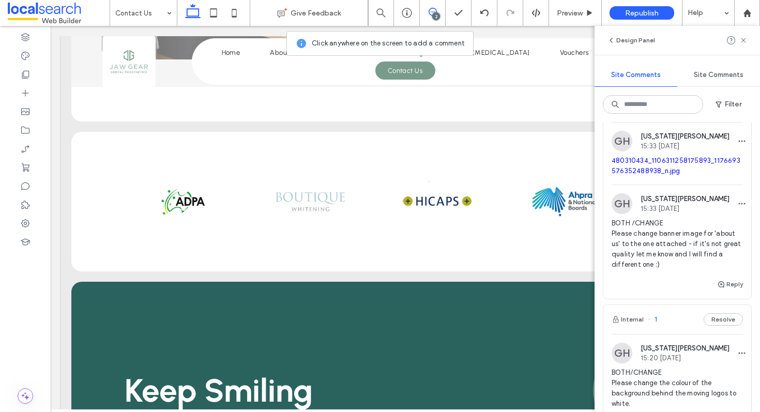
scroll to position [48, 0]
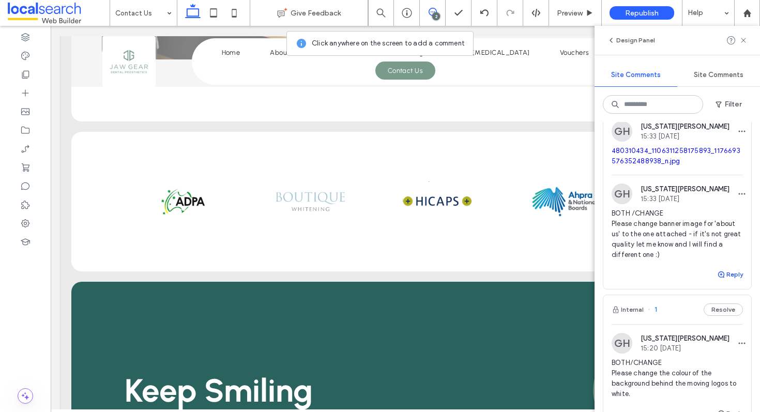
click at [723, 272] on use "button" at bounding box center [721, 274] width 6 height 6
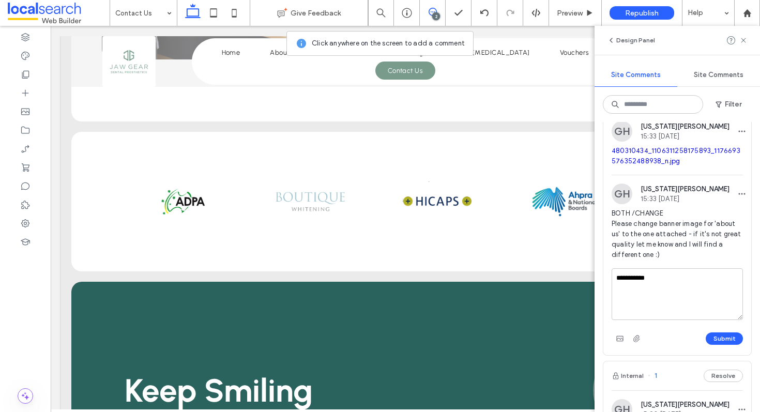
type textarea "**********"
click at [724, 352] on div "**********" at bounding box center [677, 311] width 148 height 87
click at [724, 349] on div "**********" at bounding box center [380, 206] width 760 height 412
click at [724, 345] on div at bounding box center [380, 206] width 760 height 412
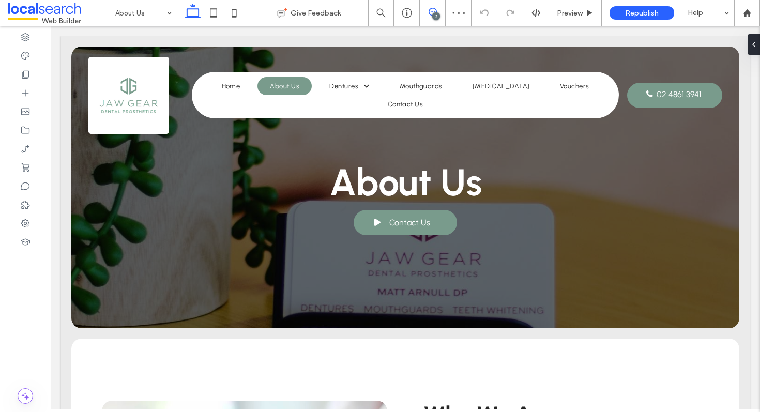
click at [426, 10] on span at bounding box center [432, 12] width 25 height 8
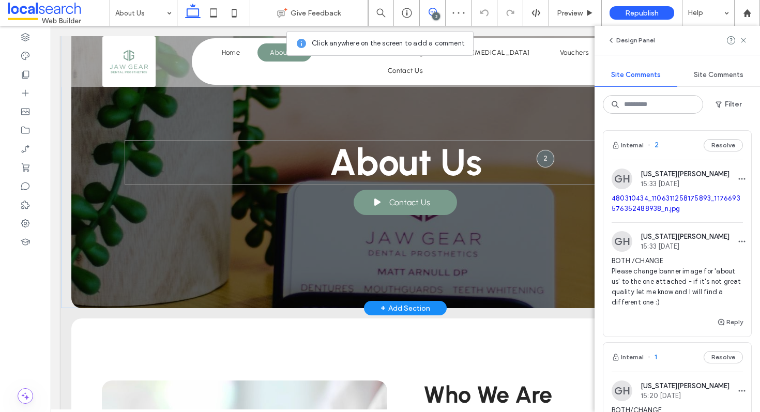
scroll to position [79, 0]
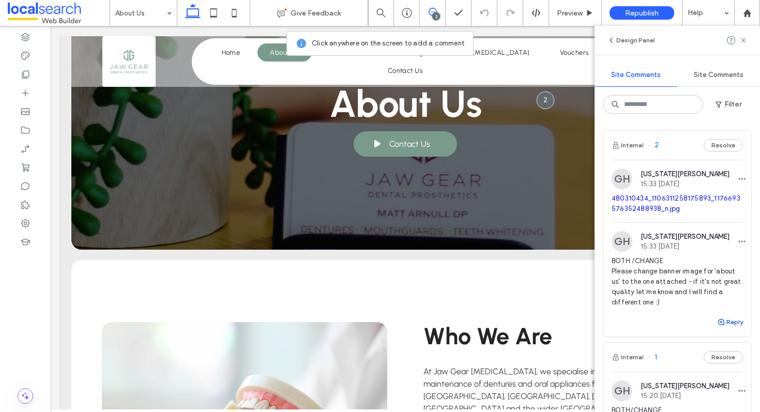
click at [733, 321] on button "Reply" at bounding box center [730, 322] width 26 height 12
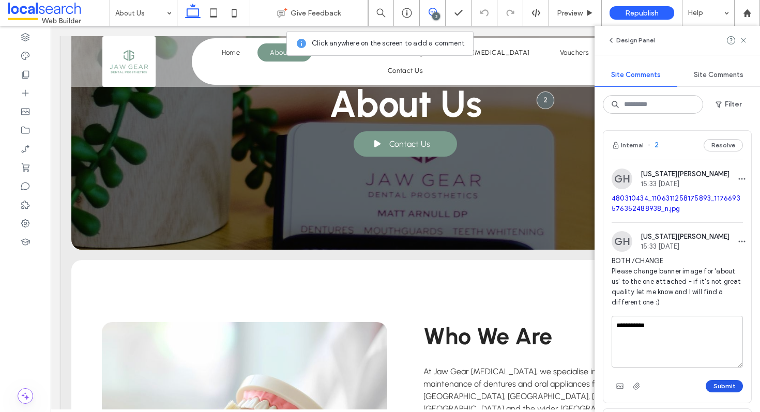
click at [717, 380] on button "Submit" at bounding box center [724, 386] width 37 height 12
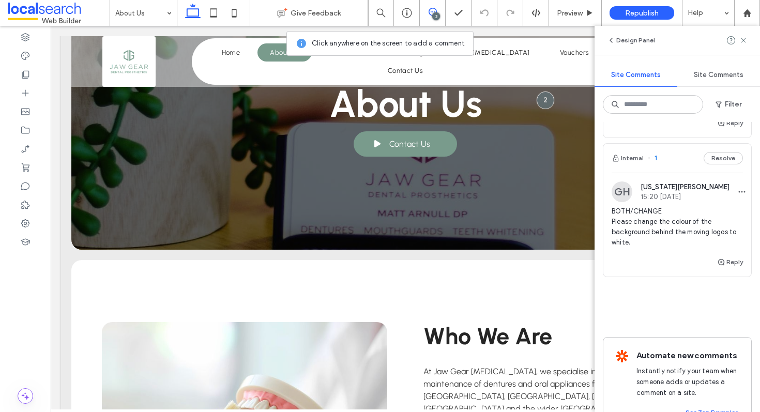
scroll to position [216, 0]
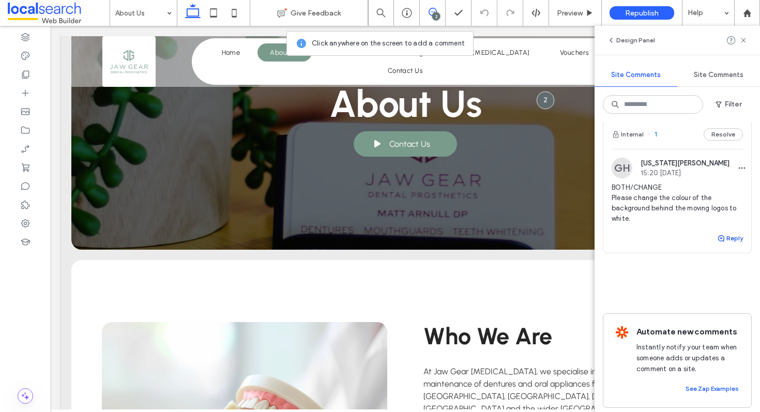
click at [725, 237] on icon "button" at bounding box center [721, 238] width 8 height 8
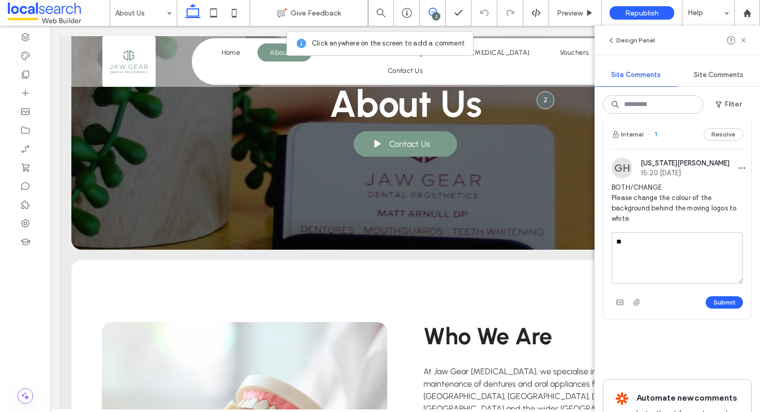
click at [725, 237] on textarea "**" at bounding box center [676, 258] width 131 height 52
type textarea "**********"
click at [722, 298] on button "Submit" at bounding box center [724, 302] width 37 height 12
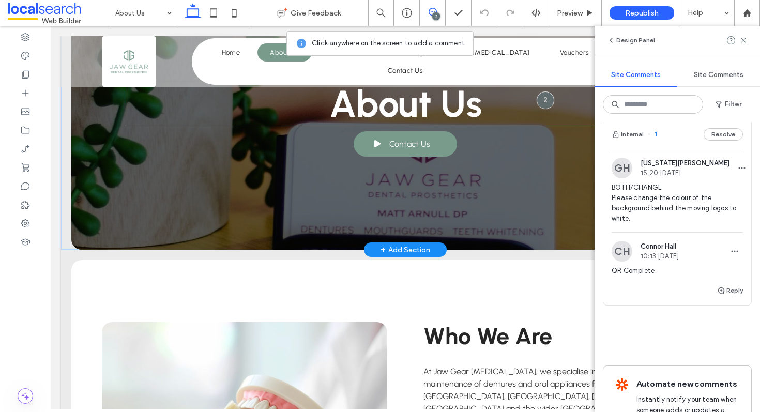
click at [462, 122] on span "About Us" at bounding box center [405, 104] width 152 height 44
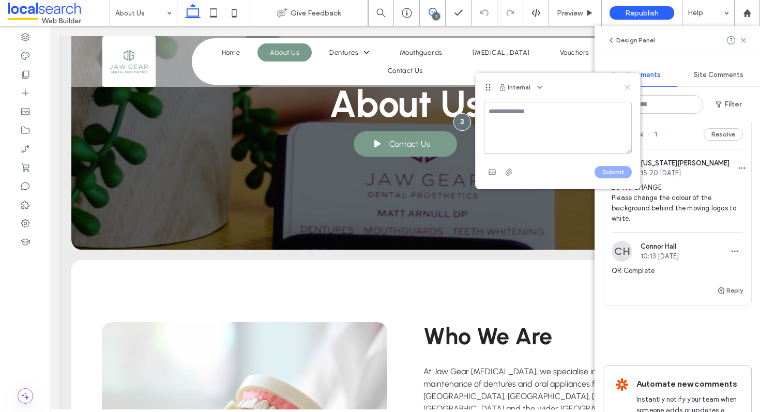
click at [625, 89] on use at bounding box center [627, 87] width 5 height 5
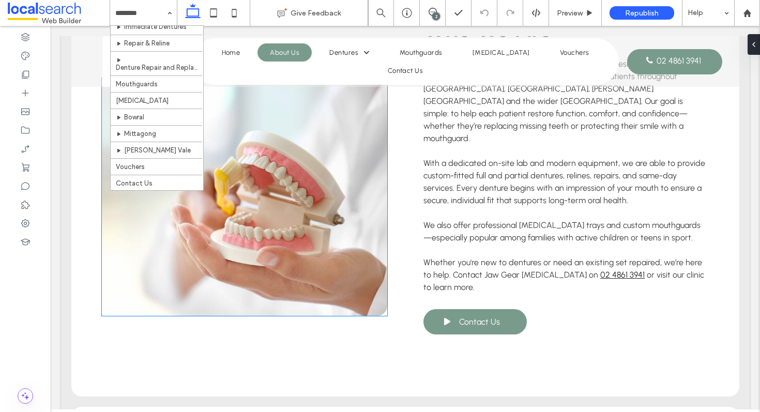
scroll to position [385, 0]
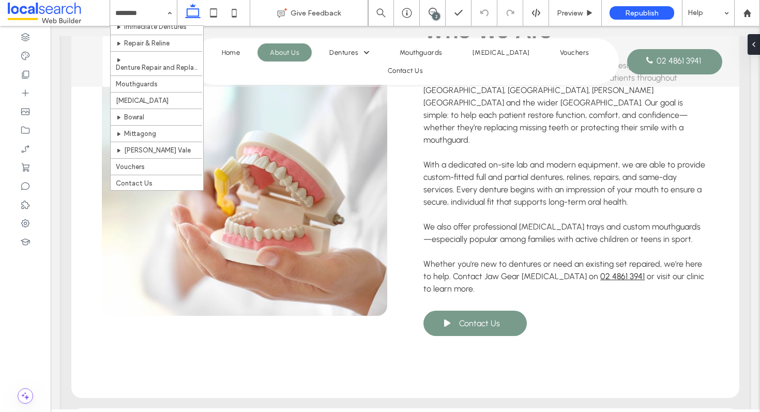
click at [158, 11] on input at bounding box center [140, 13] width 51 height 26
click at [166, 11] on div "Home About Us Dentures Full Dentures Partial Dentures Immediate Dentures Repair…" at bounding box center [143, 13] width 67 height 26
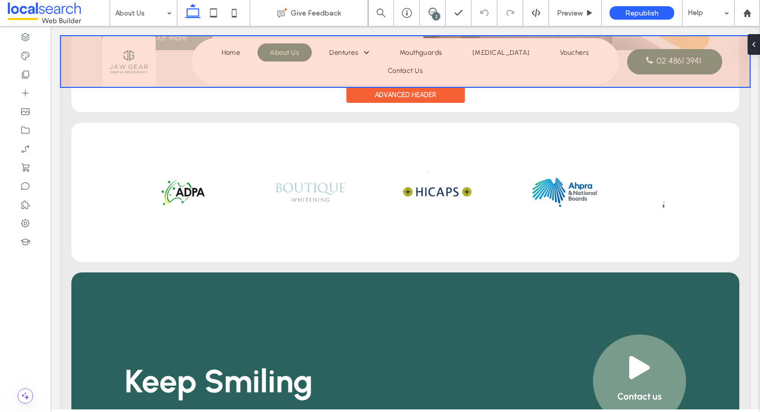
scroll to position [1047, 0]
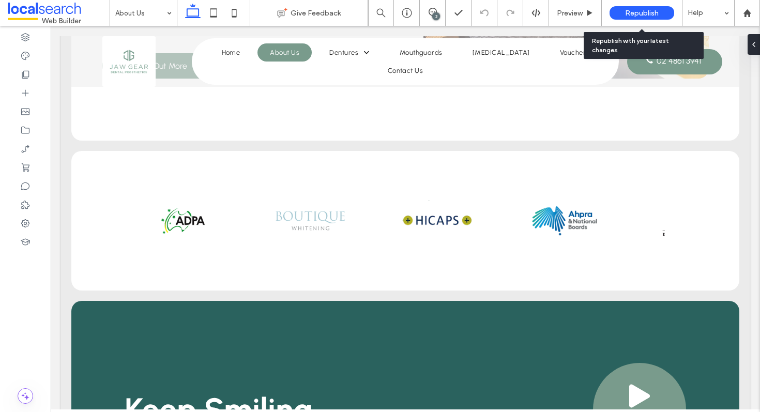
click at [626, 14] on span "Republish" at bounding box center [642, 13] width 34 height 9
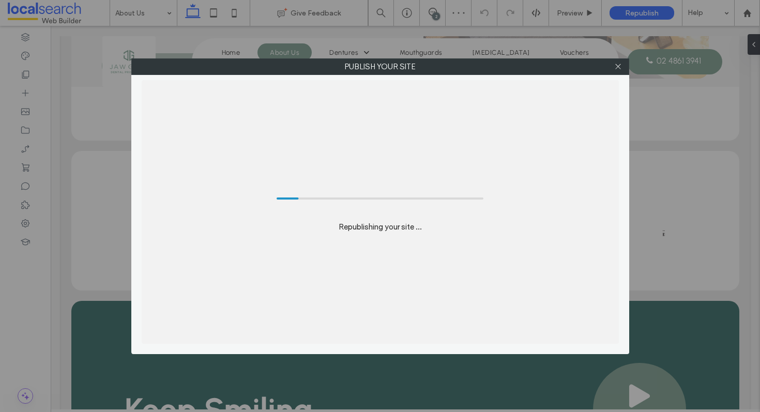
click at [403, 13] on div "Publish your site Republishing your site ..." at bounding box center [380, 206] width 760 height 412
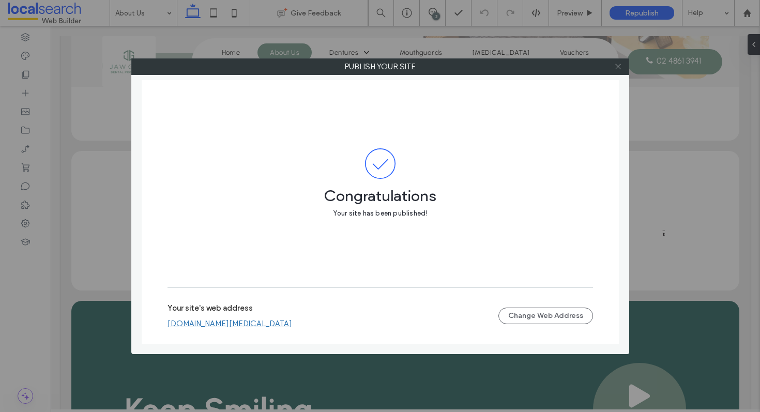
click at [617, 68] on icon at bounding box center [618, 67] width 8 height 8
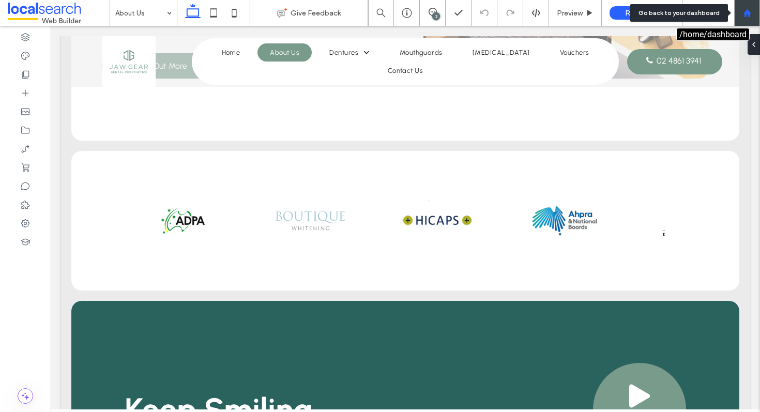
click at [746, 17] on icon at bounding box center [747, 13] width 9 height 9
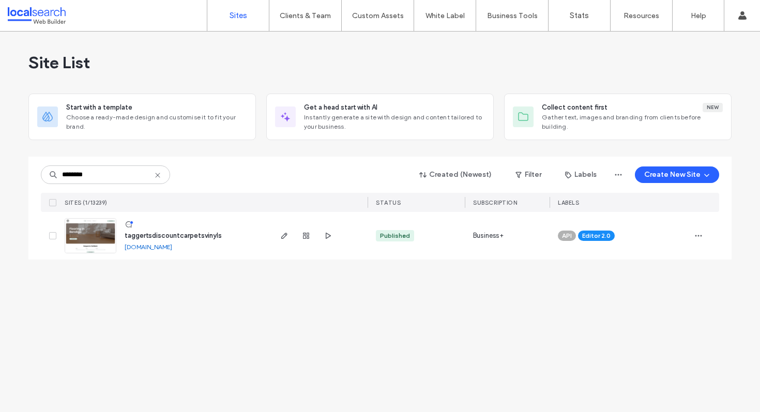
type input "********"
click at [159, 234] on span "taggertsdiscountcarpetsvinyls" at bounding box center [173, 236] width 97 height 8
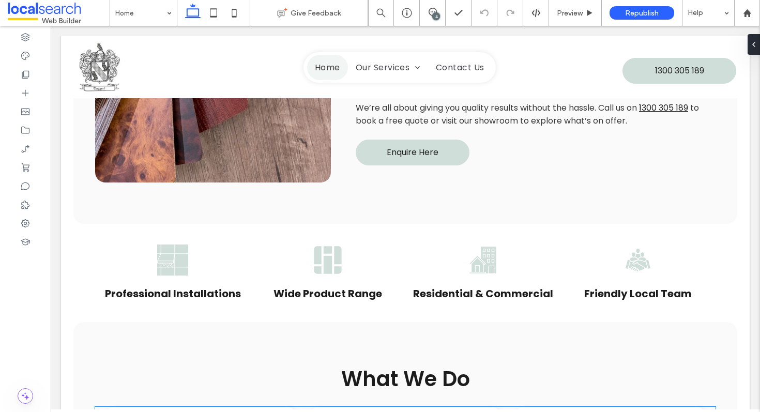
scroll to position [570, 0]
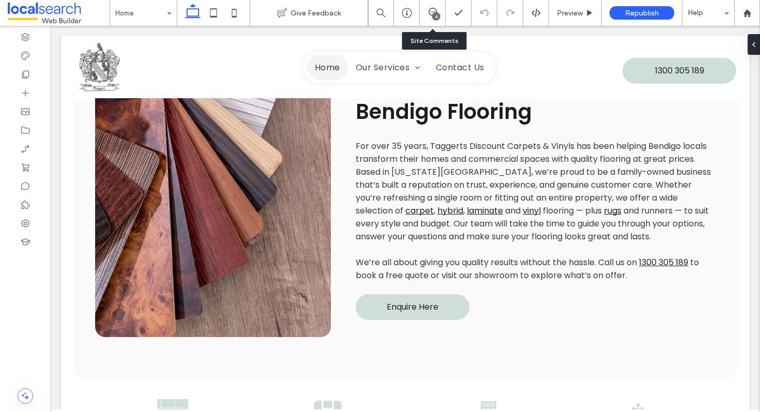
click at [433, 7] on div "4" at bounding box center [433, 13] width 26 height 26
click at [431, 10] on icon at bounding box center [432, 12] width 8 height 8
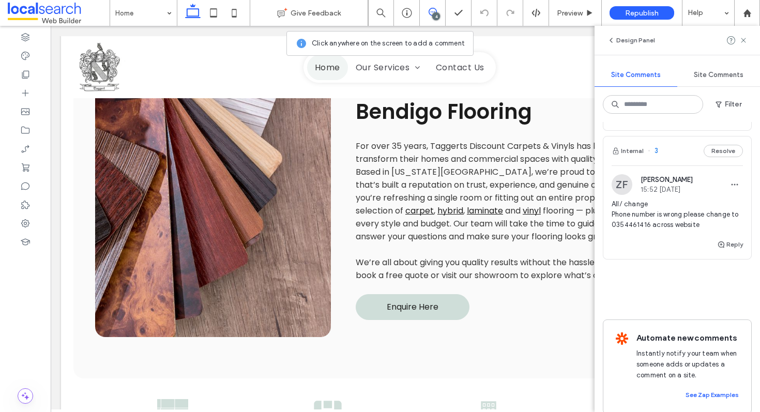
scroll to position [0, 0]
